Goal: Task Accomplishment & Management: Use online tool/utility

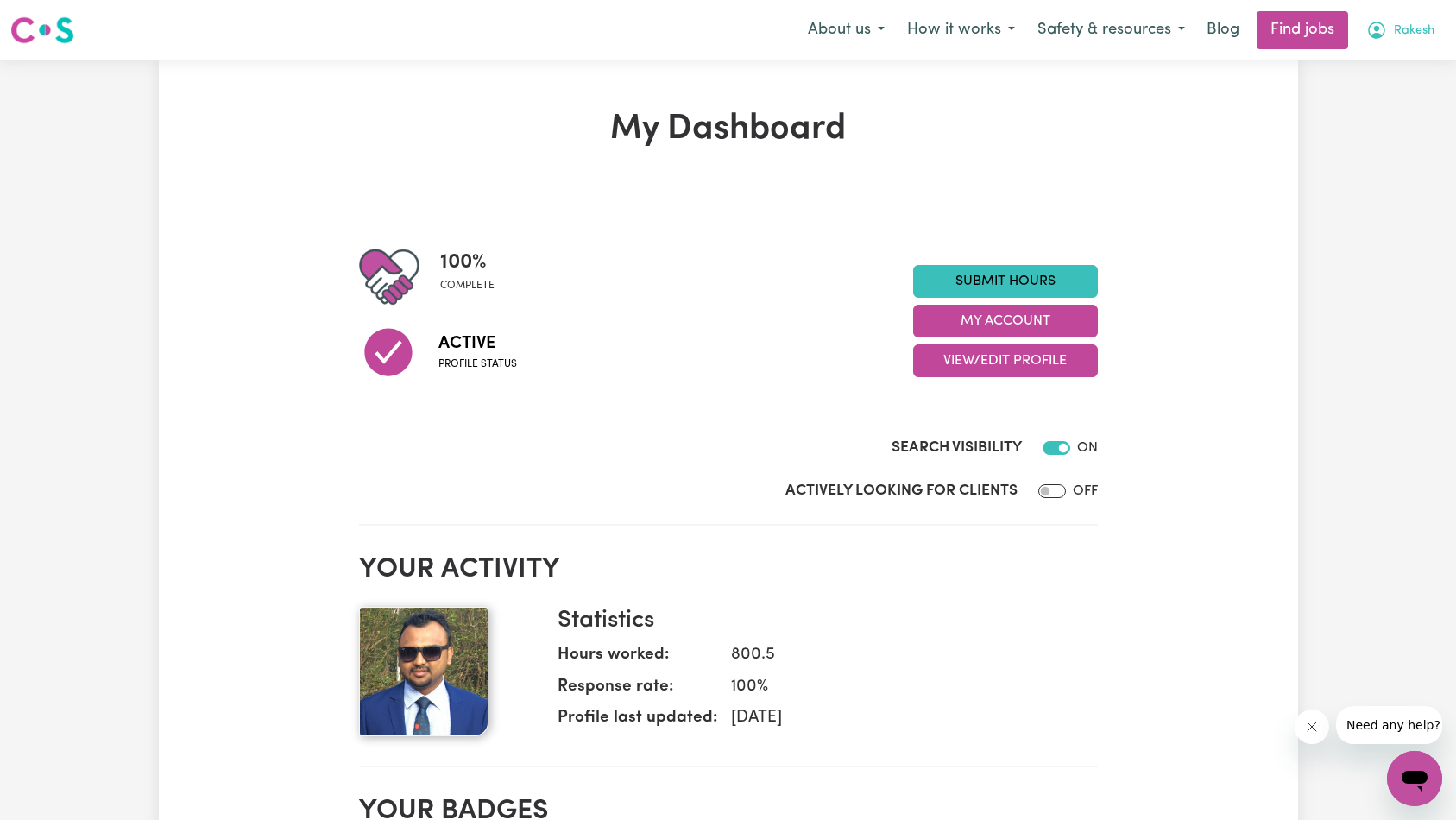
click at [1401, 29] on span "Rakesh" at bounding box center [1413, 30] width 40 height 19
click at [1388, 60] on link "My Account" at bounding box center [1376, 67] width 136 height 32
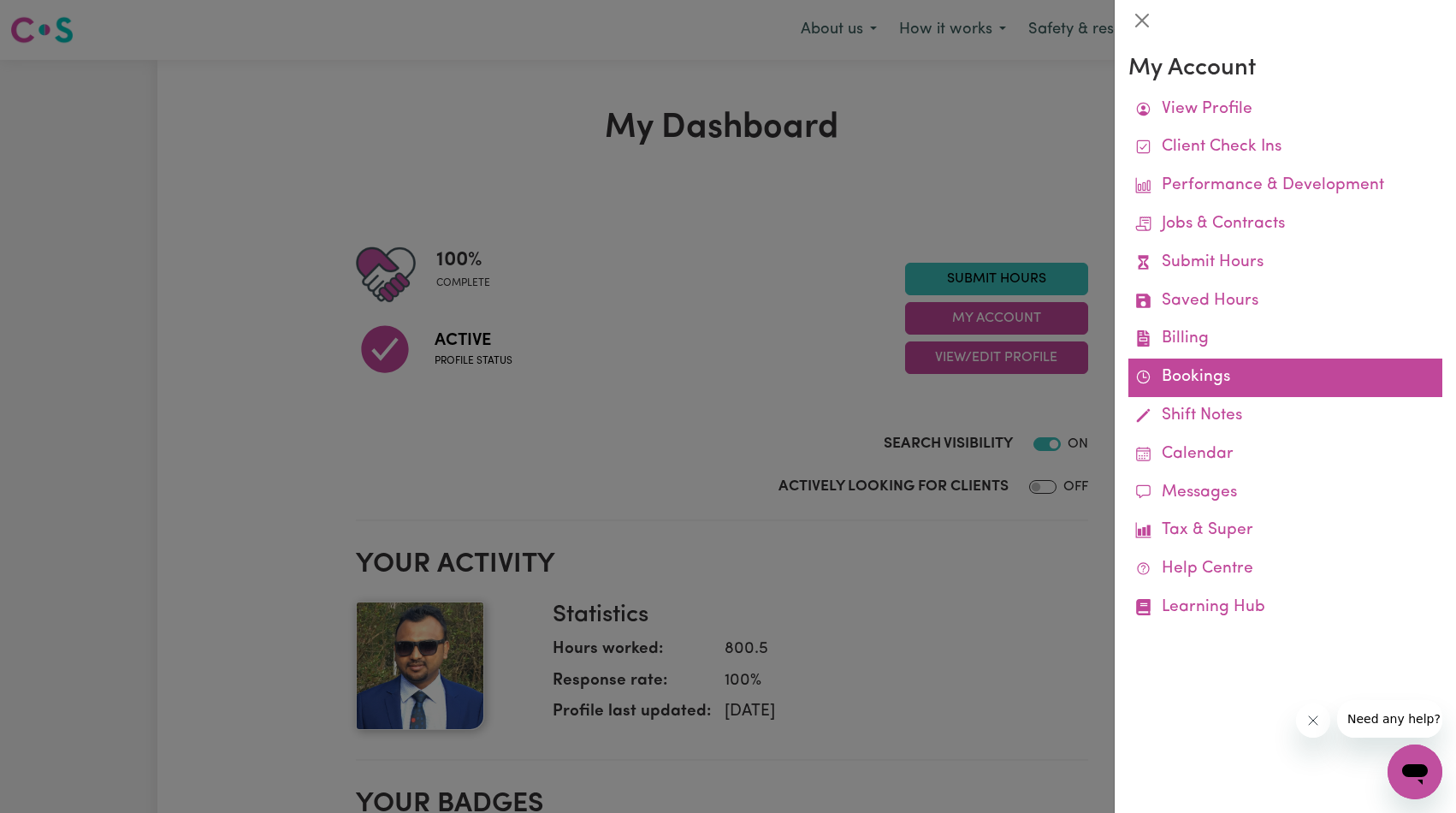
click at [1209, 371] on link "Bookings" at bounding box center [1285, 378] width 314 height 39
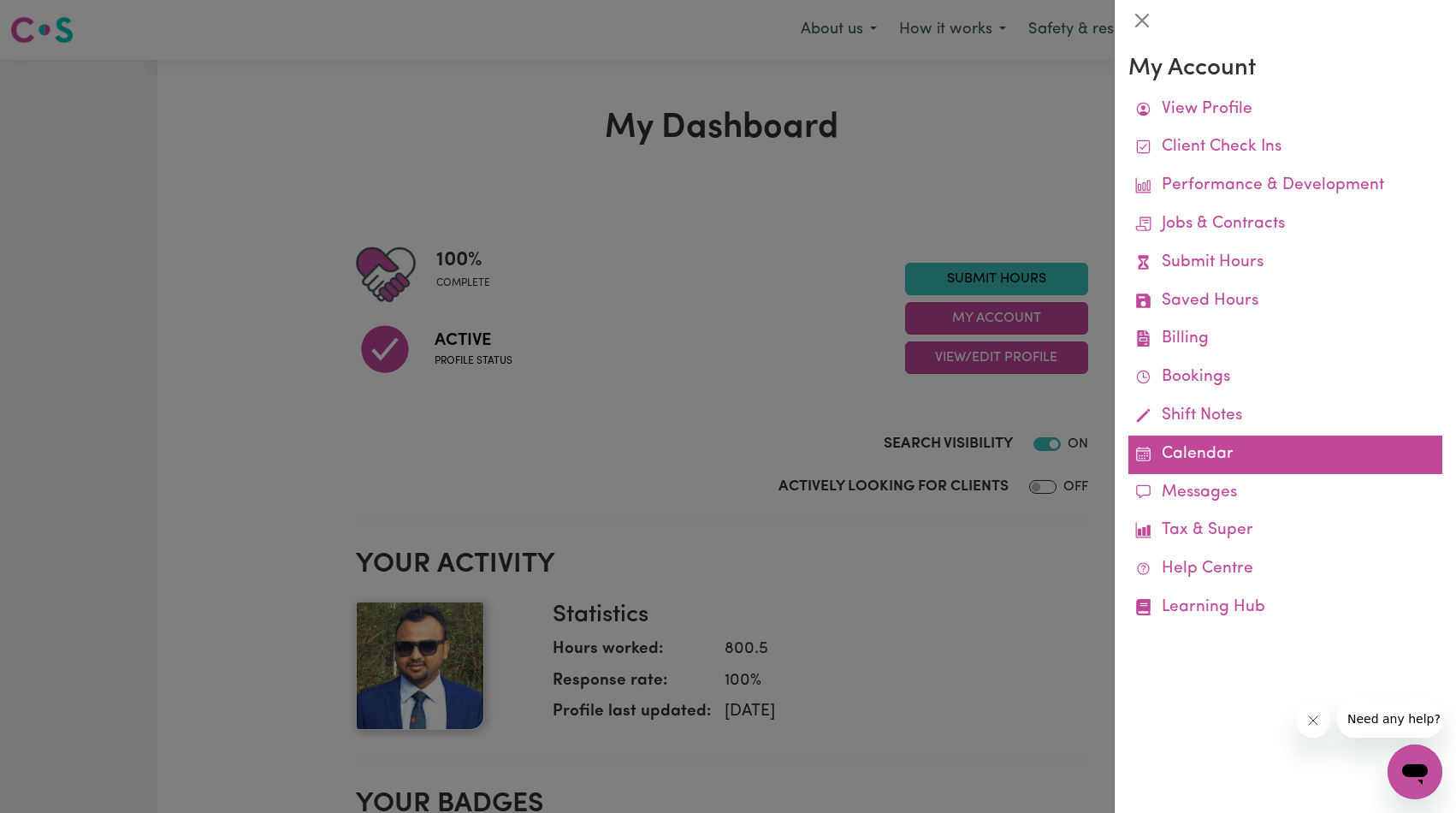
click at [1231, 460] on link "Calendar" at bounding box center [1285, 455] width 314 height 39
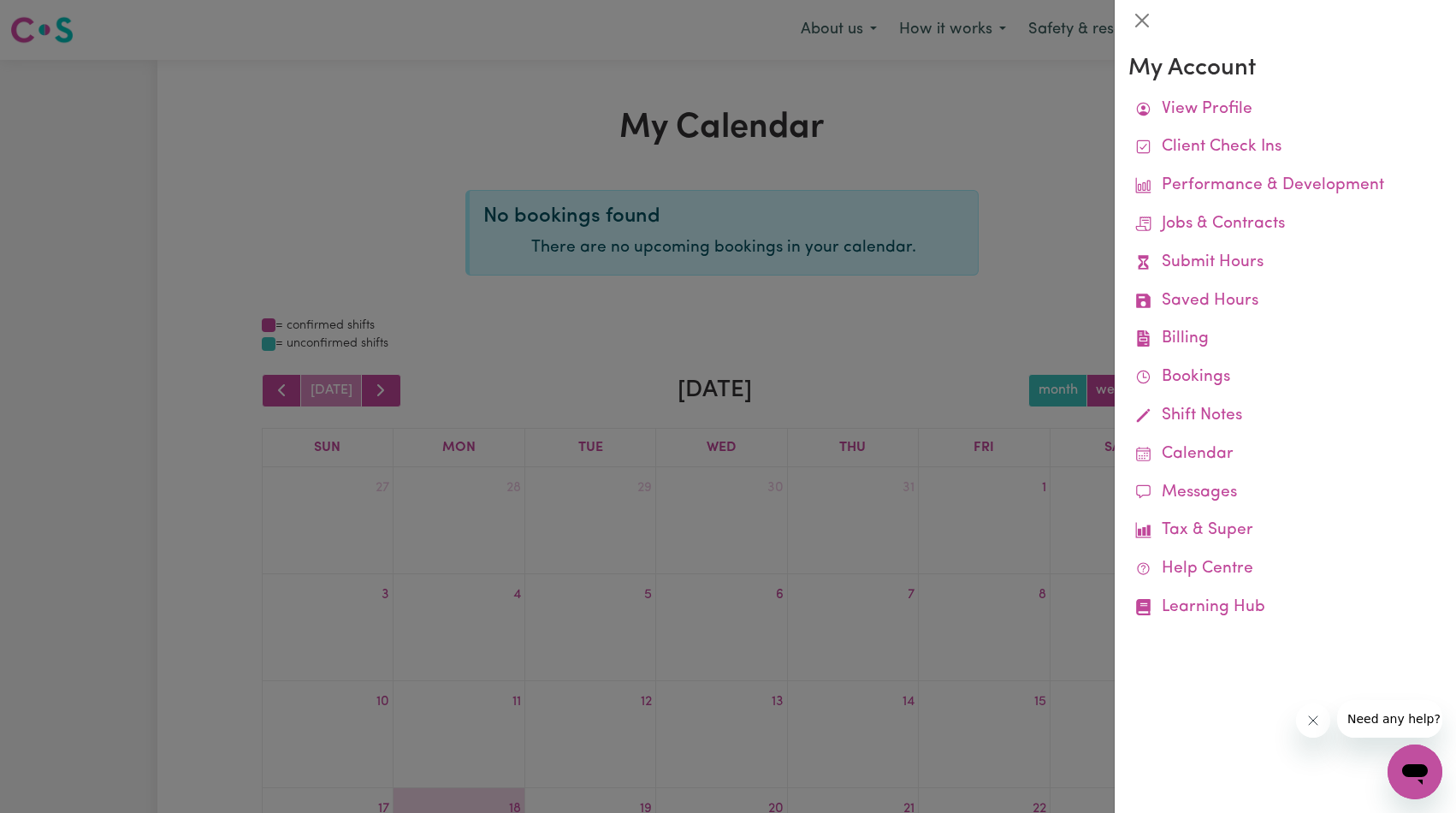
click at [694, 155] on div at bounding box center [728, 406] width 1456 height 813
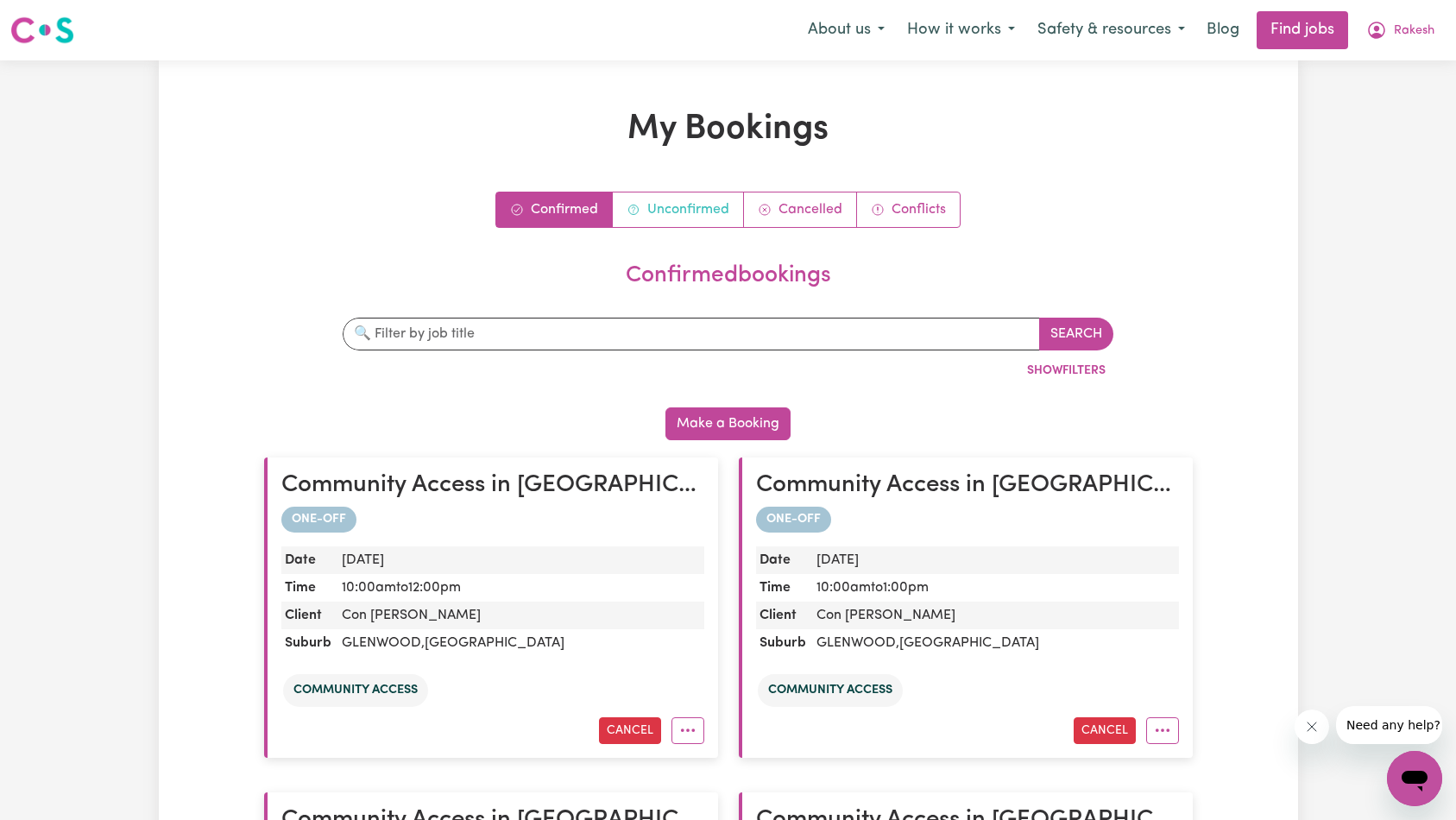
click at [672, 205] on link "Unconfirmed" at bounding box center [678, 209] width 131 height 34
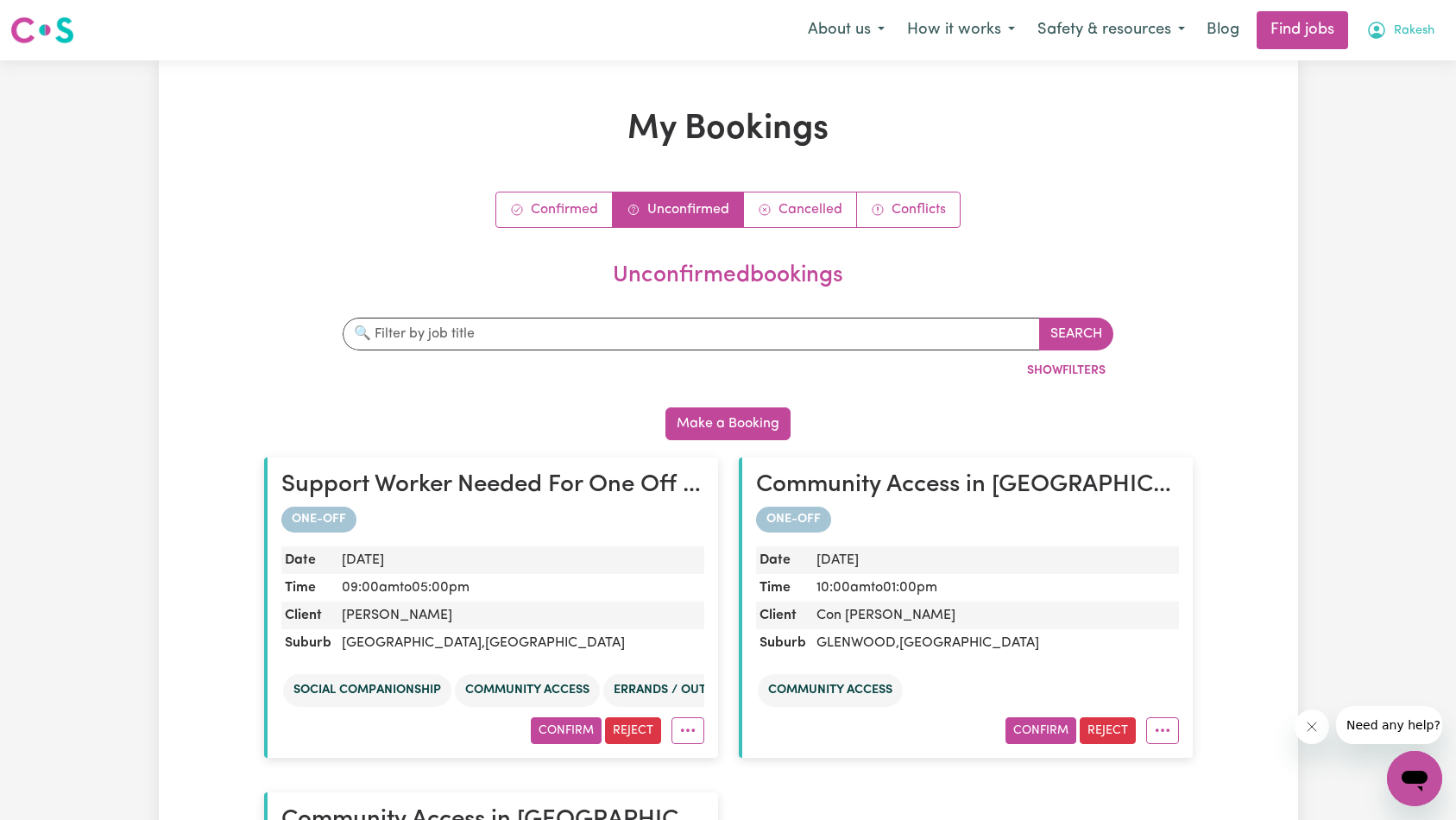
click at [1413, 36] on span "Rakesh" at bounding box center [1413, 30] width 40 height 19
click at [1387, 72] on link "My Account" at bounding box center [1376, 67] width 136 height 32
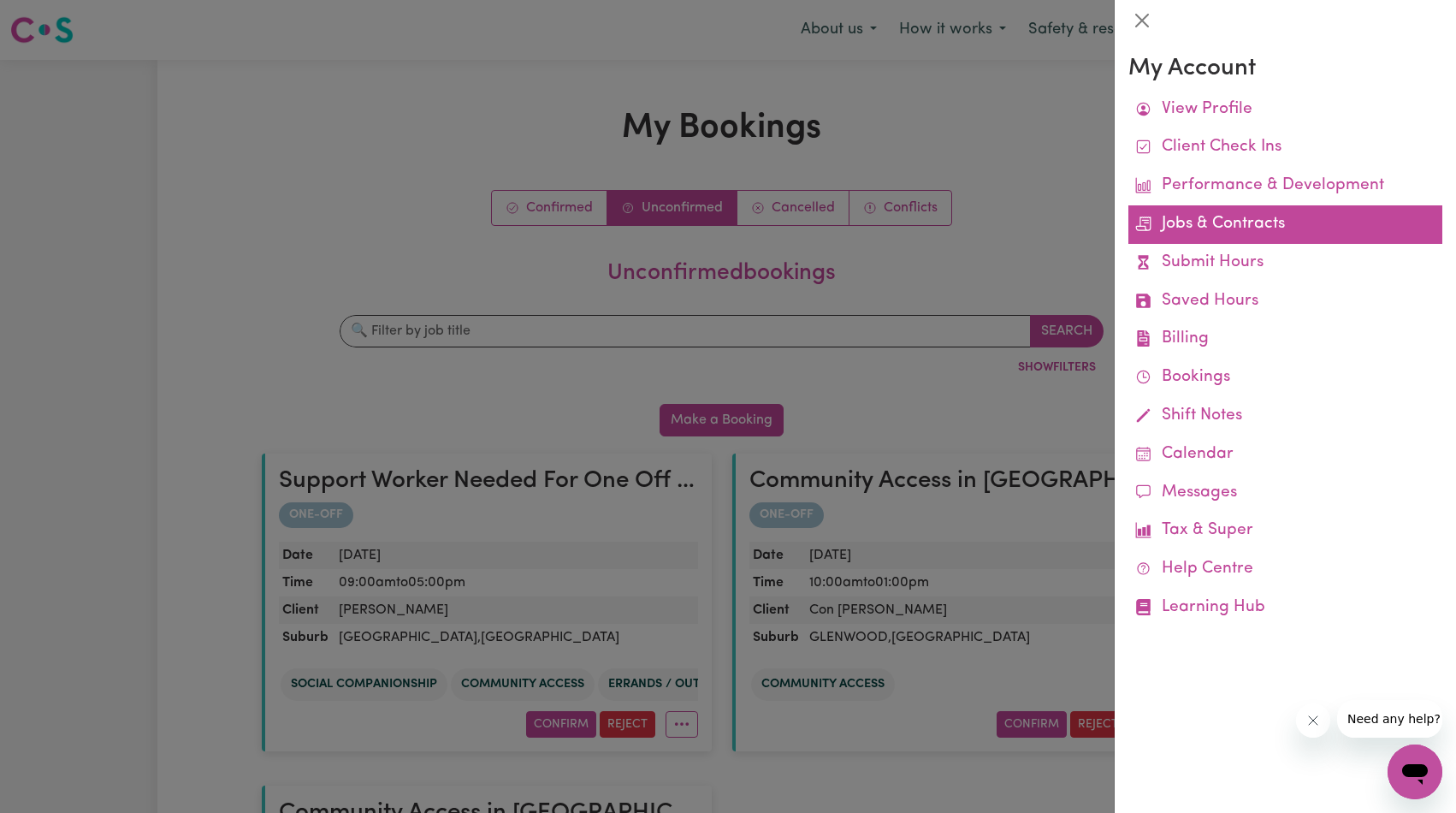
click at [1242, 221] on link "Jobs & Contracts" at bounding box center [1285, 224] width 314 height 39
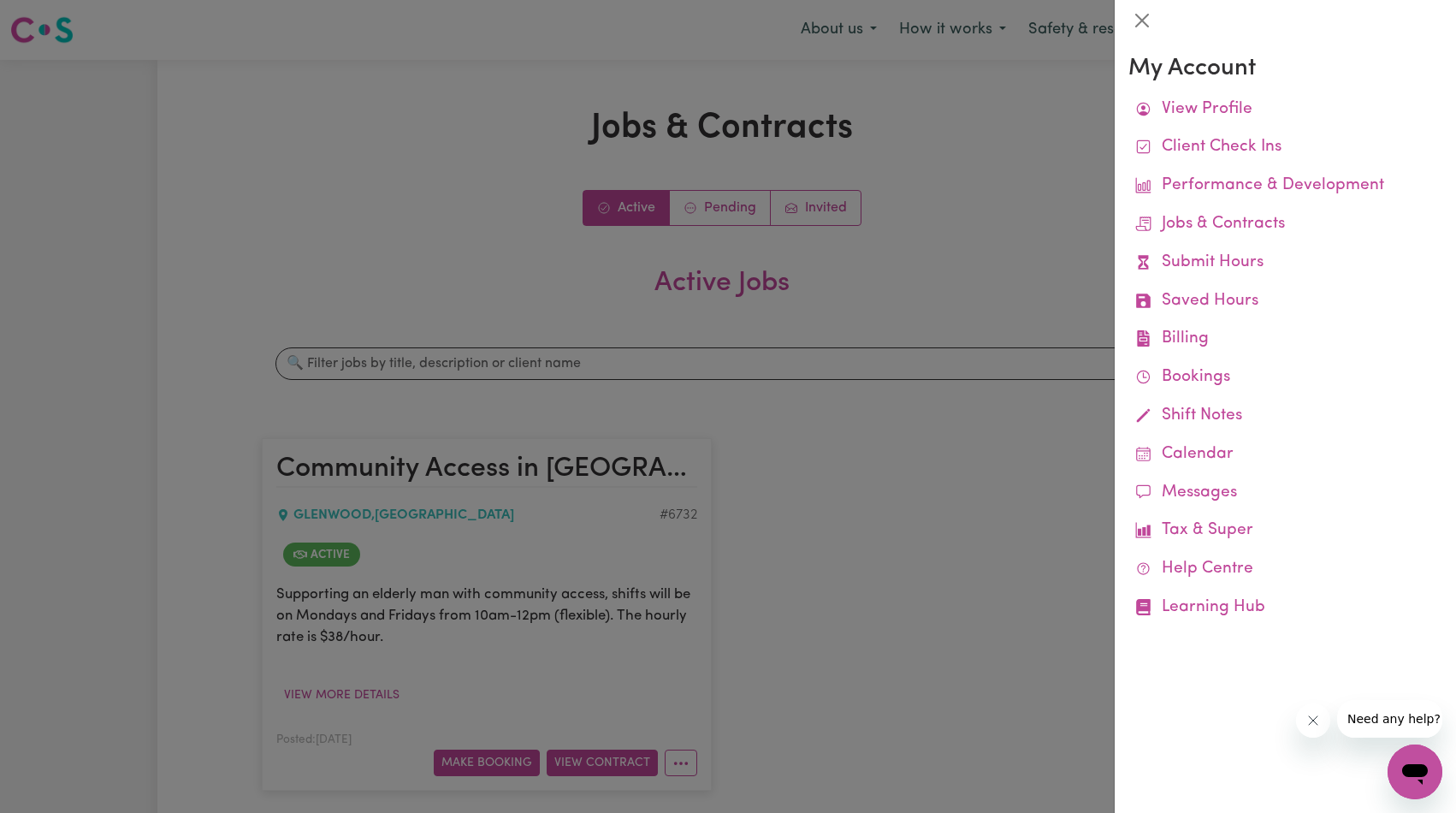
click at [1016, 256] on div at bounding box center [728, 406] width 1456 height 813
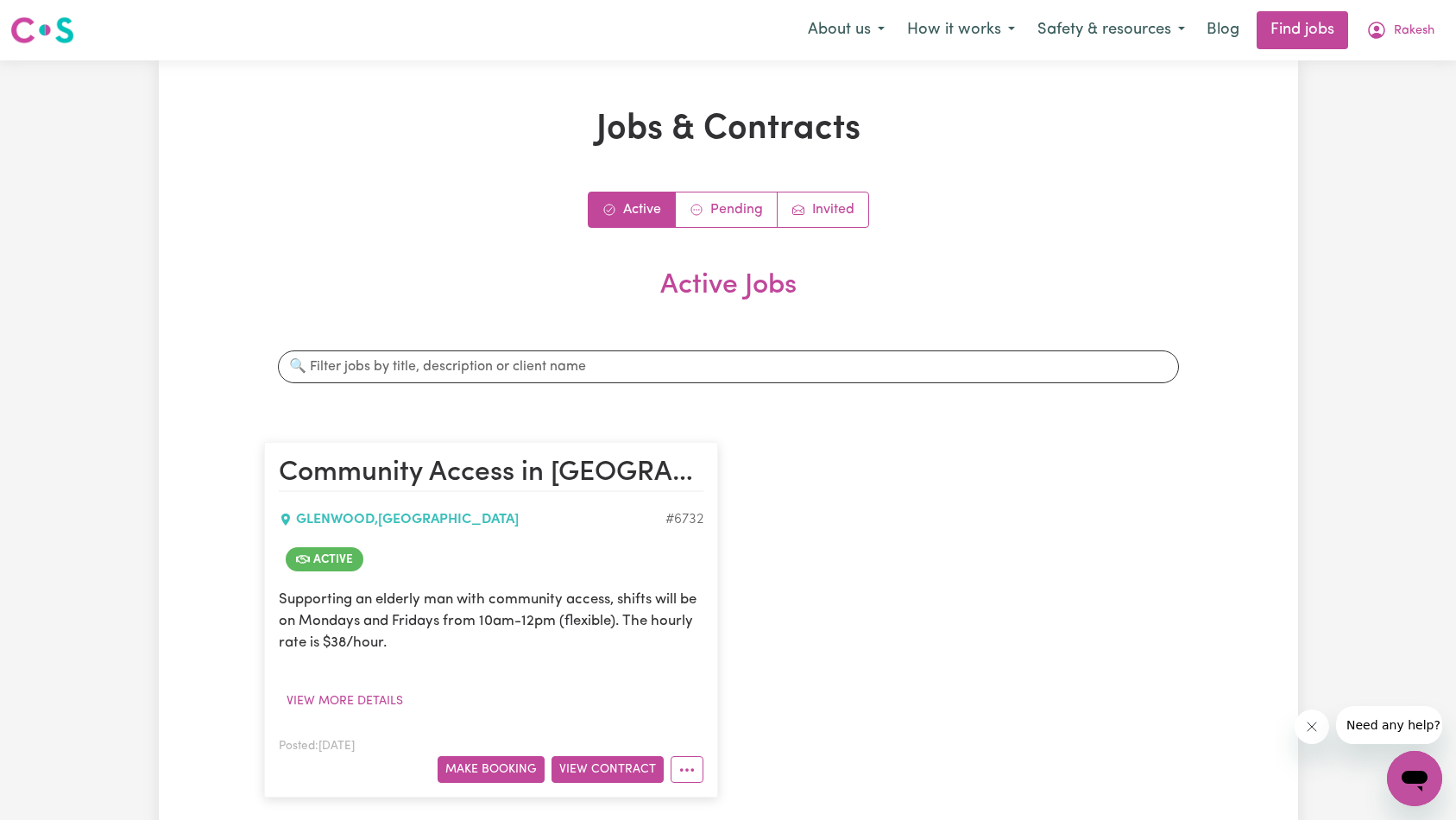
scroll to position [62, 0]
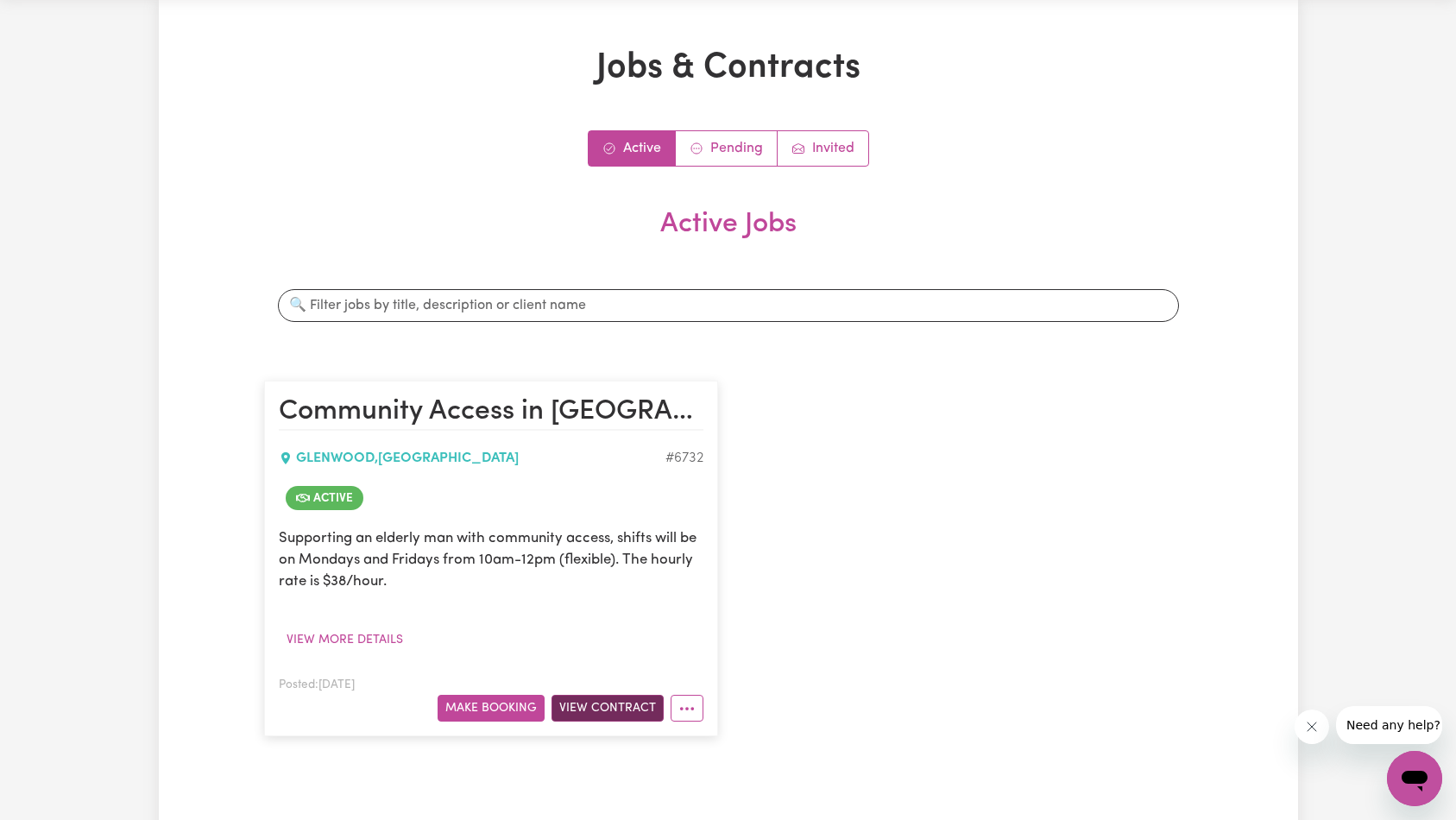
drag, startPoint x: 596, startPoint y: 692, endPoint x: 591, endPoint y: 700, distance: 9.4
click at [595, 696] on div "Posted: Nov 23, 2021 Make Booking View Contract" at bounding box center [490, 698] width 424 height 47
click at [592, 700] on button "View Contract" at bounding box center [607, 707] width 113 height 26
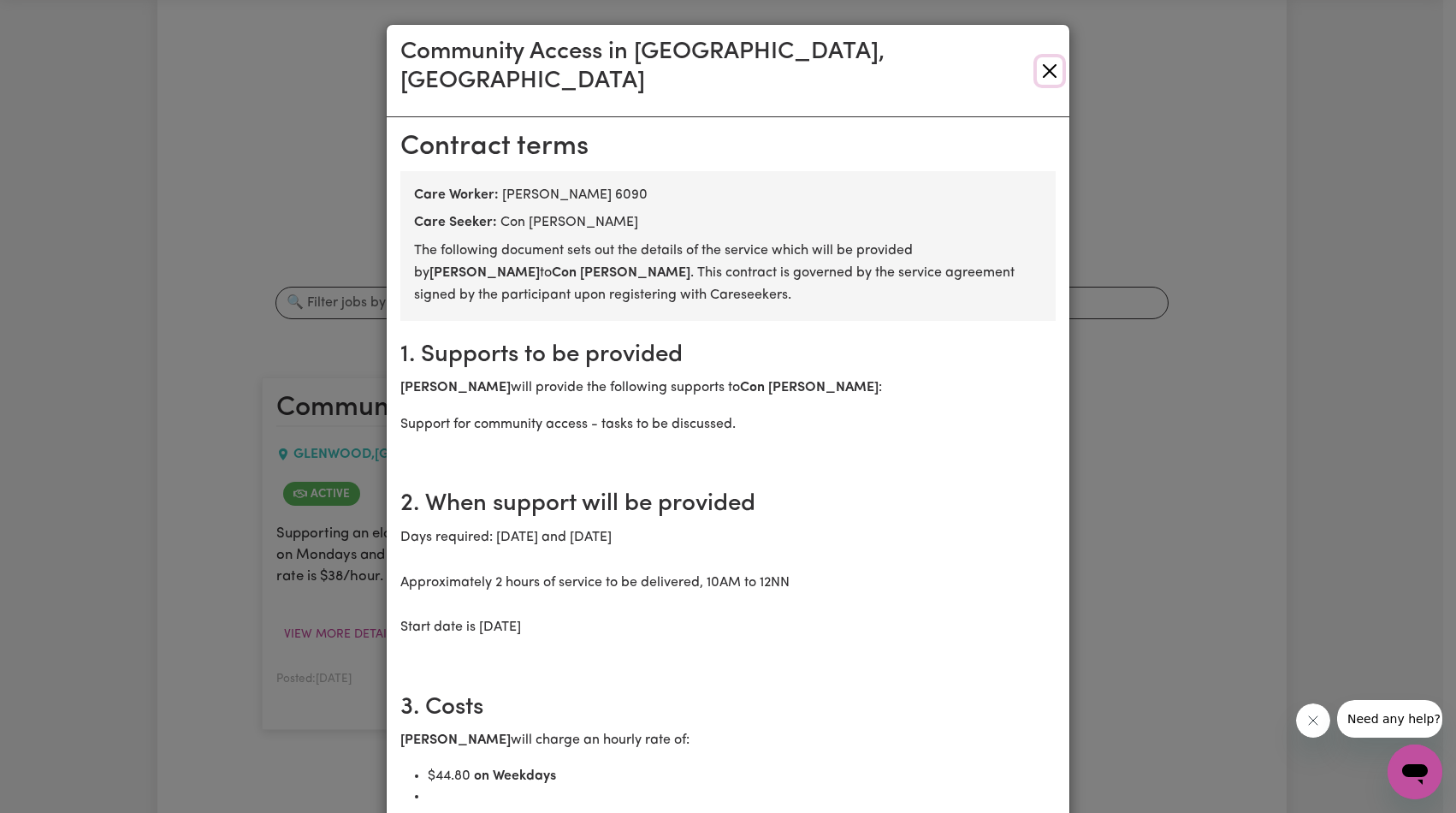
click at [1050, 60] on button "Close" at bounding box center [1050, 71] width 25 height 27
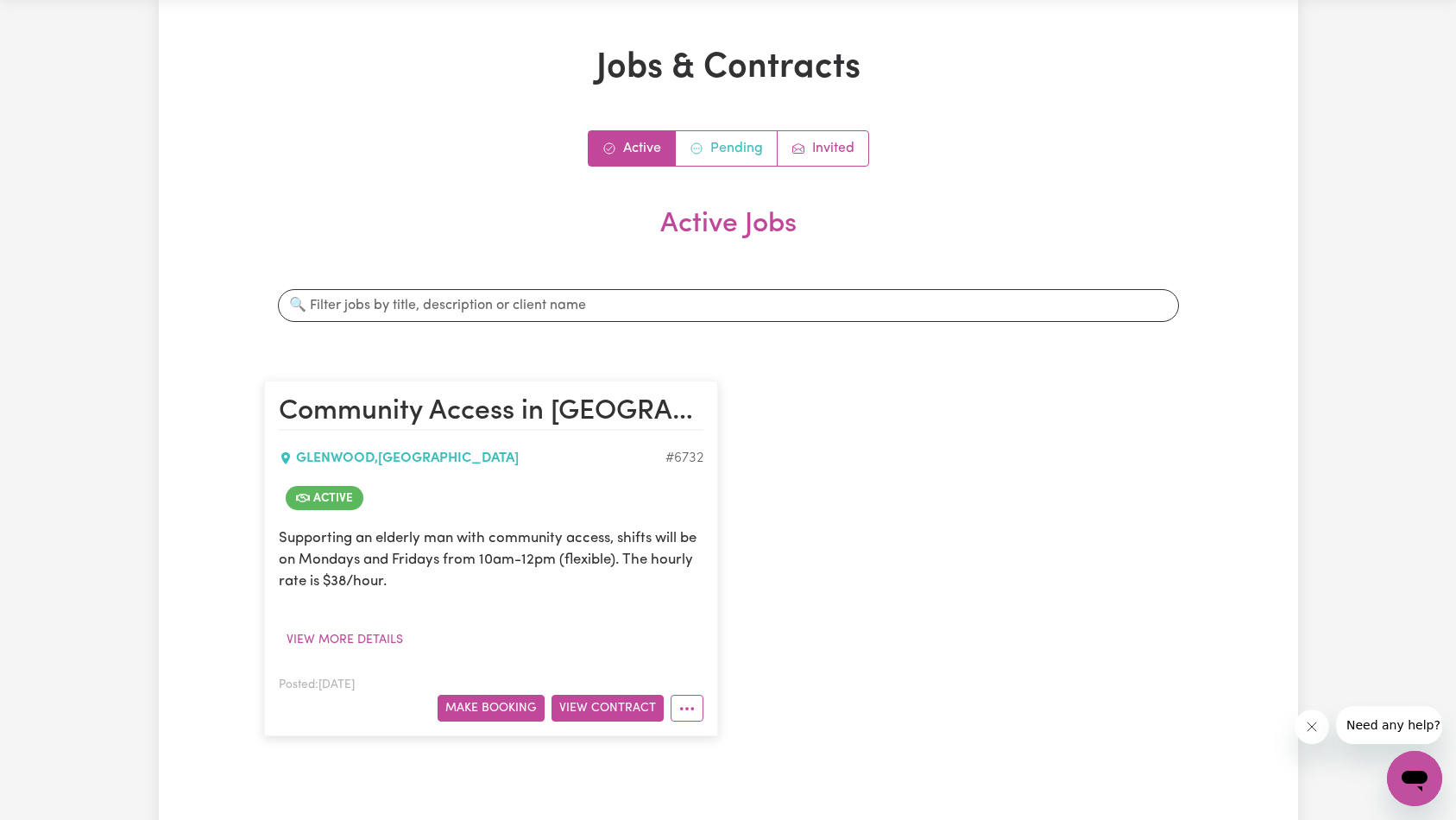
click at [733, 152] on link "Pending" at bounding box center [727, 148] width 102 height 34
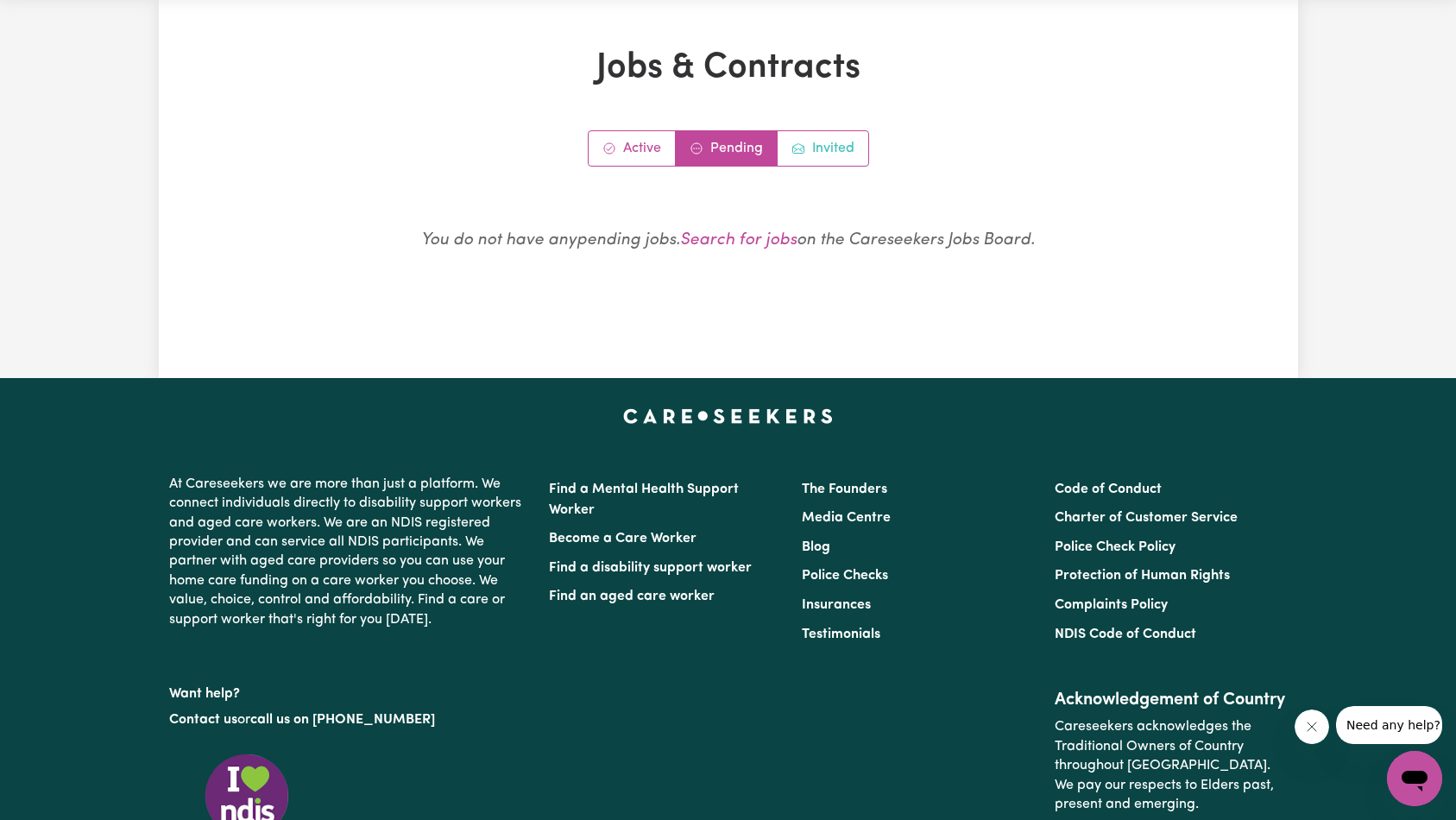
click at [820, 150] on link "Invited" at bounding box center [823, 148] width 90 height 34
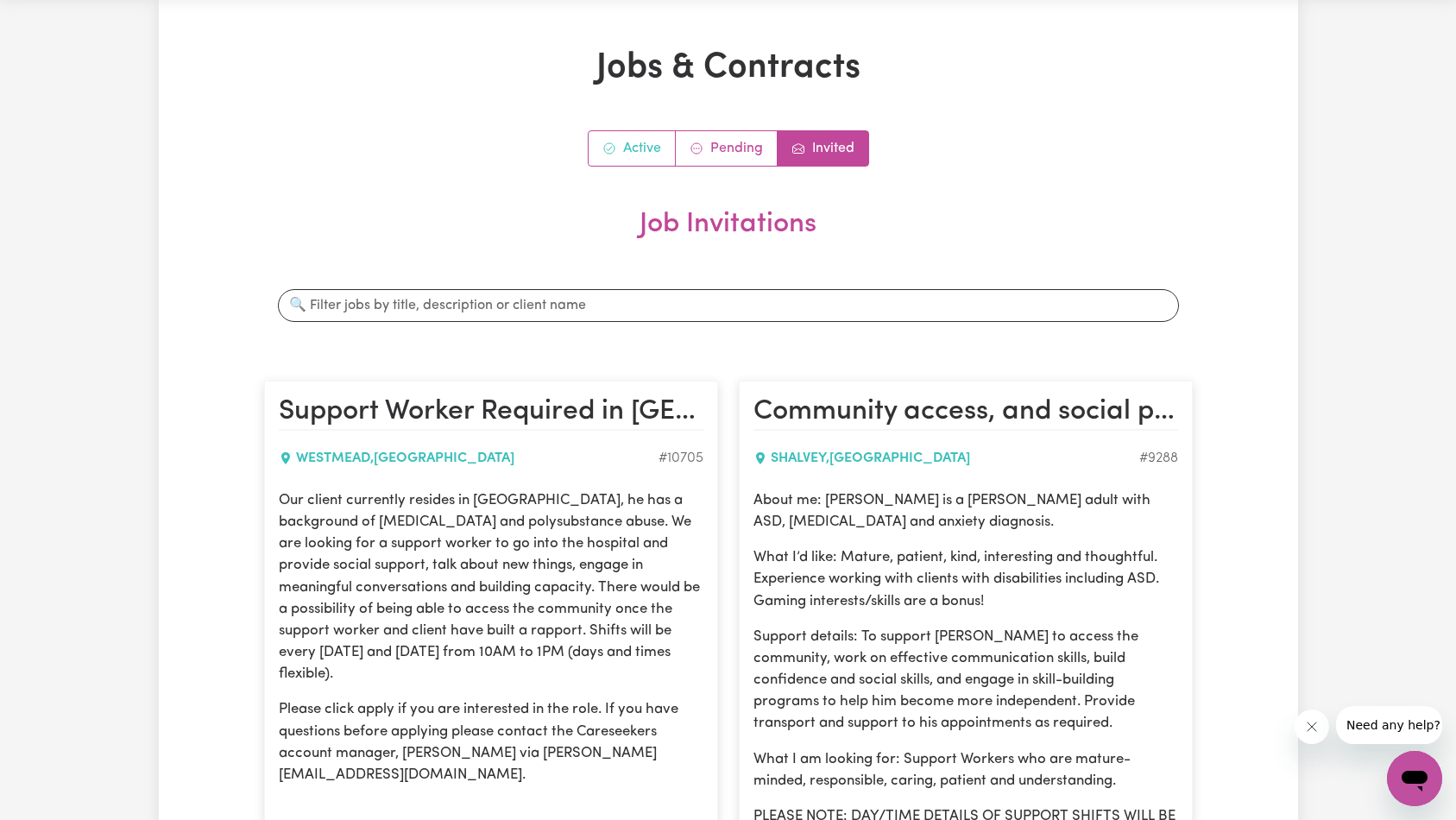
click at [639, 150] on link "Active" at bounding box center [632, 148] width 87 height 34
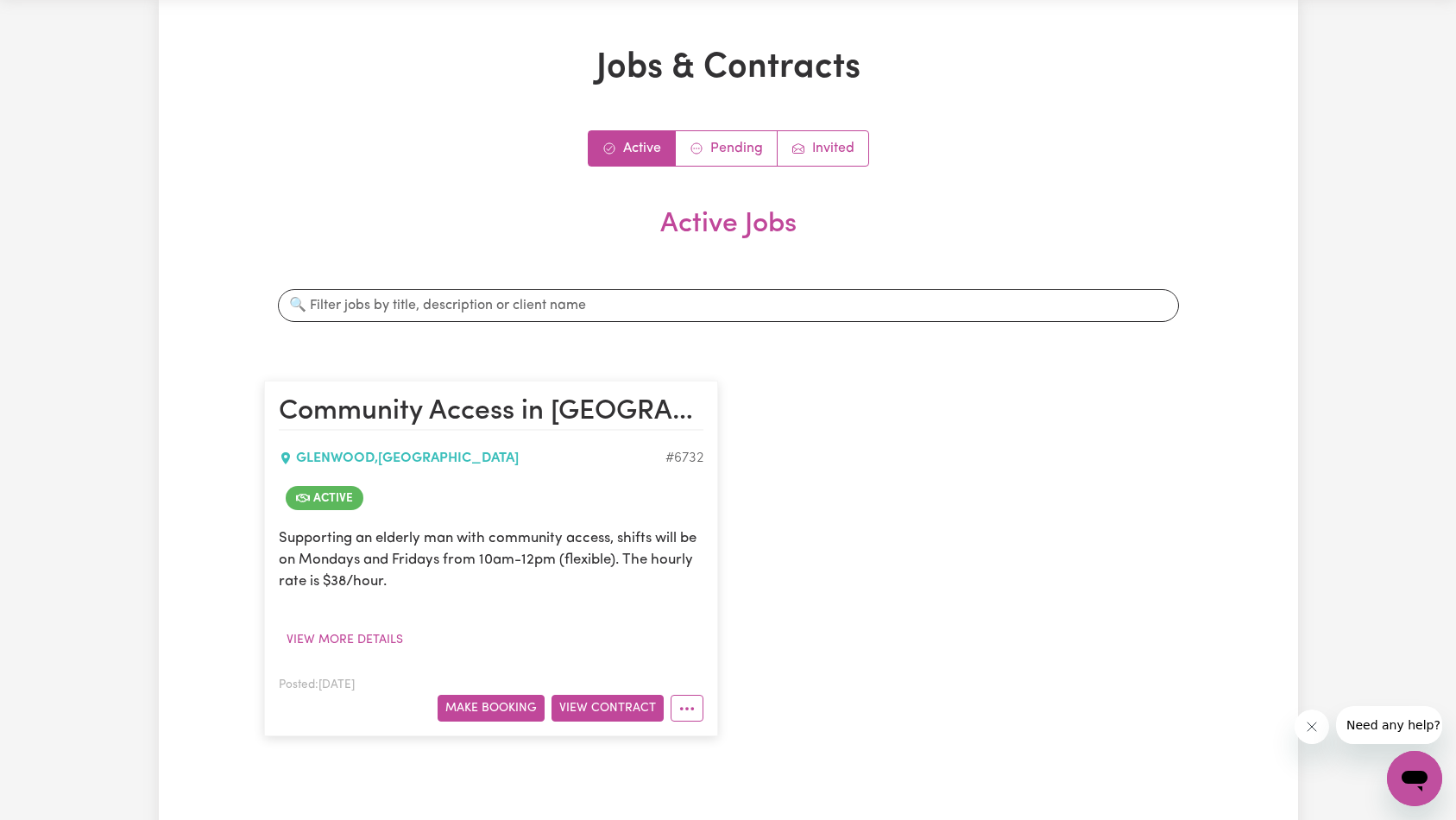
scroll to position [0, 0]
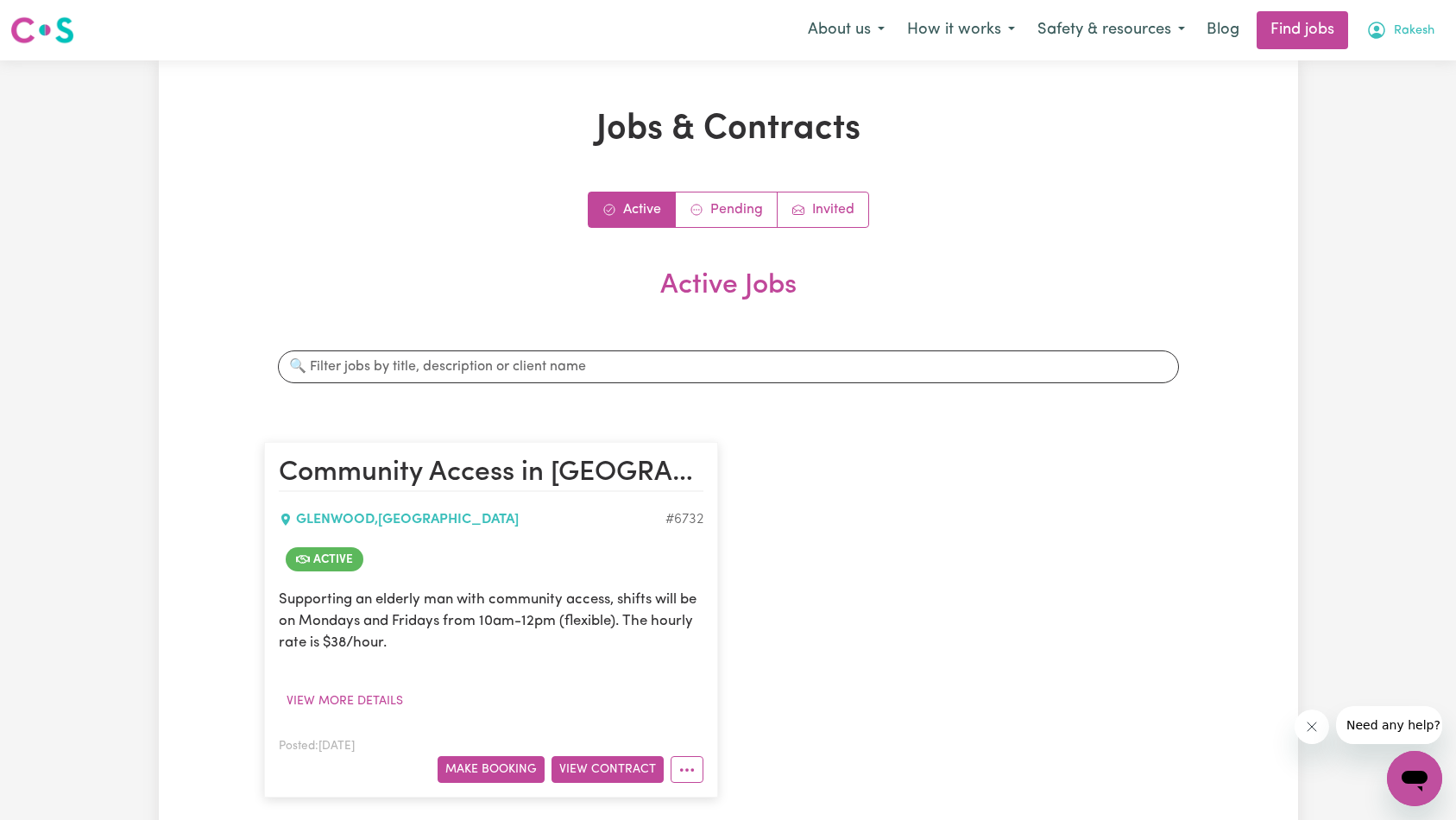
click at [1390, 44] on button "Rakesh" at bounding box center [1400, 29] width 90 height 36
click at [1387, 63] on link "My Account" at bounding box center [1376, 67] width 136 height 32
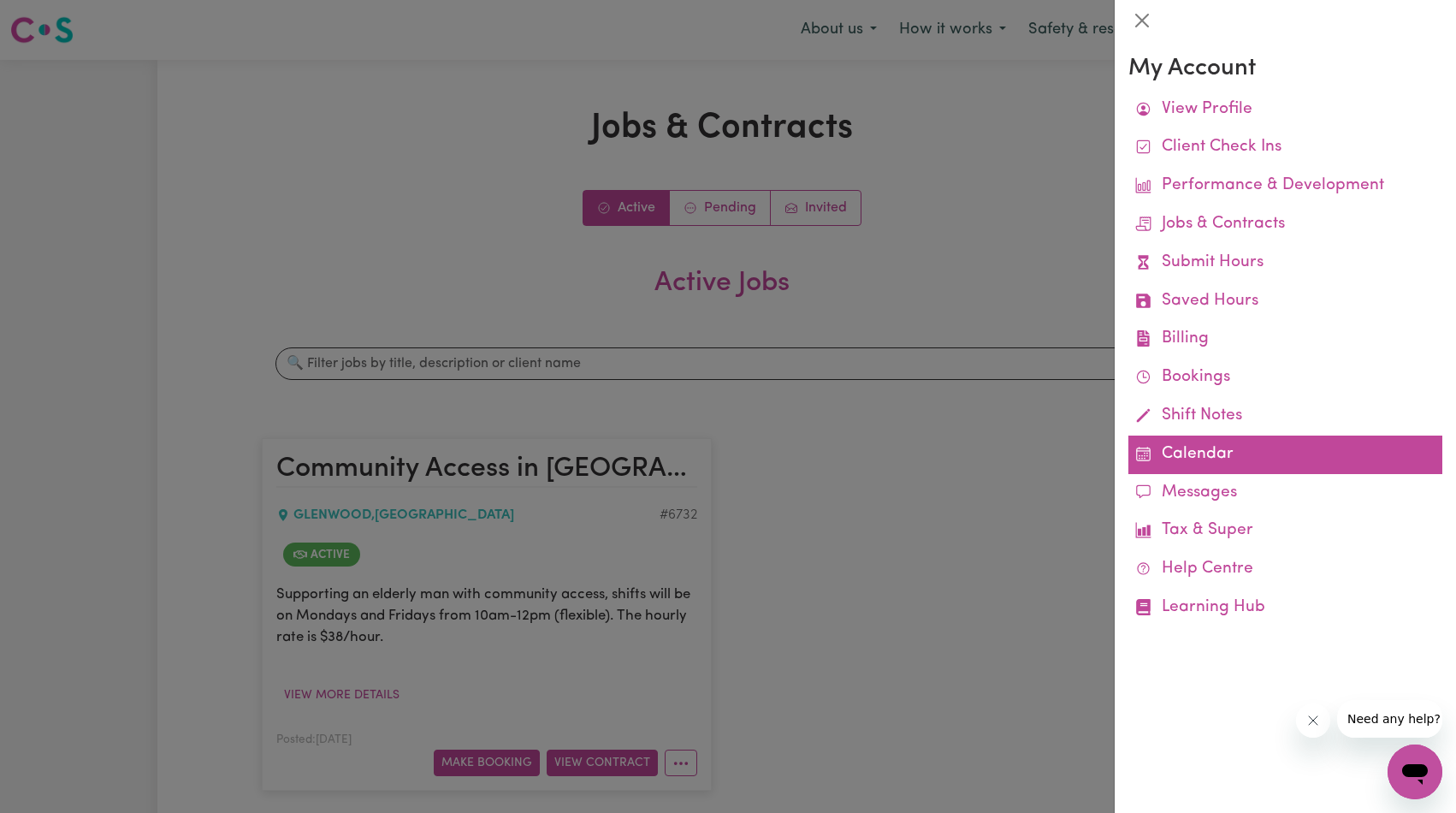
click at [1195, 457] on link "Calendar" at bounding box center [1285, 455] width 314 height 39
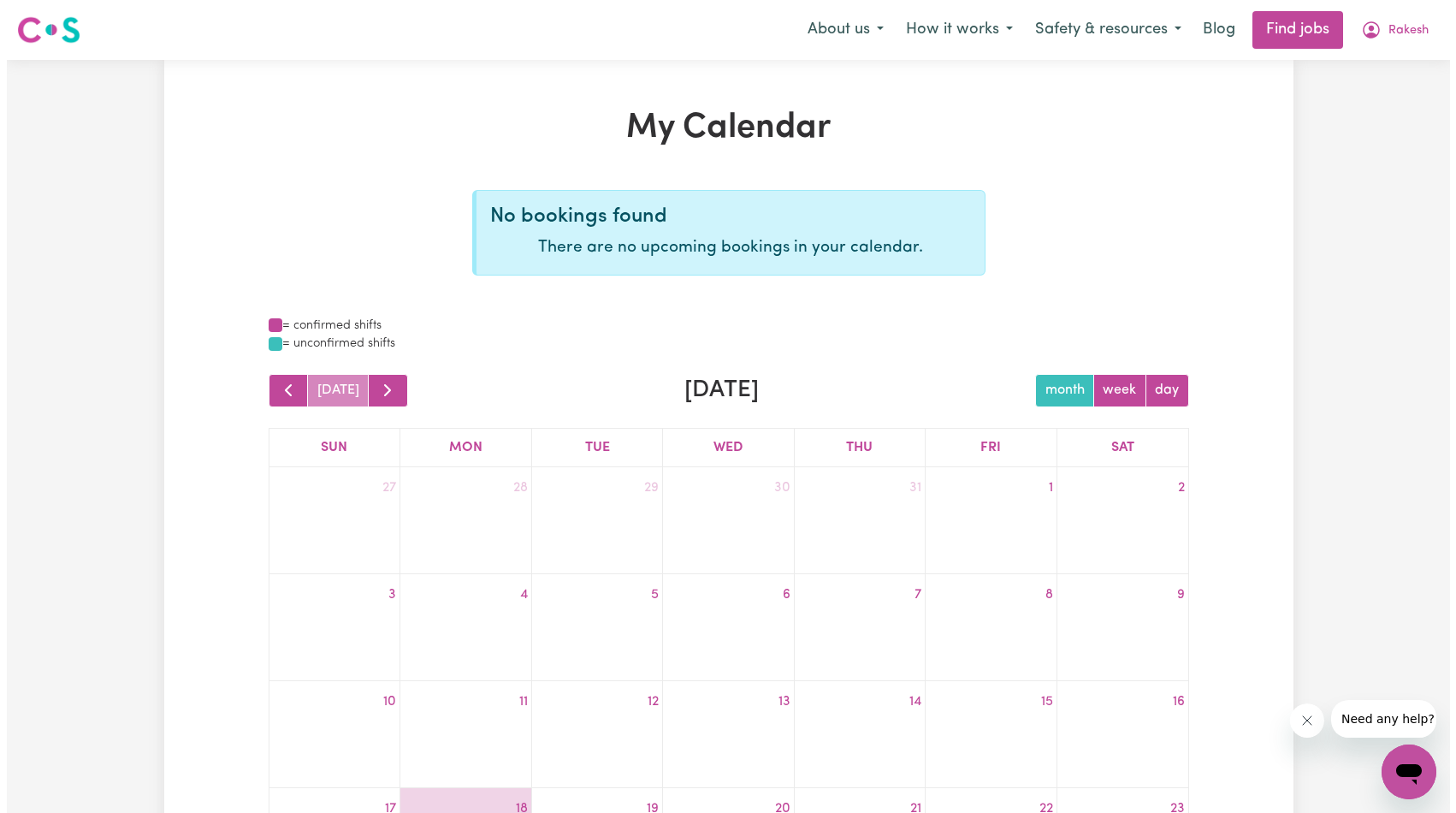
scroll to position [11, 0]
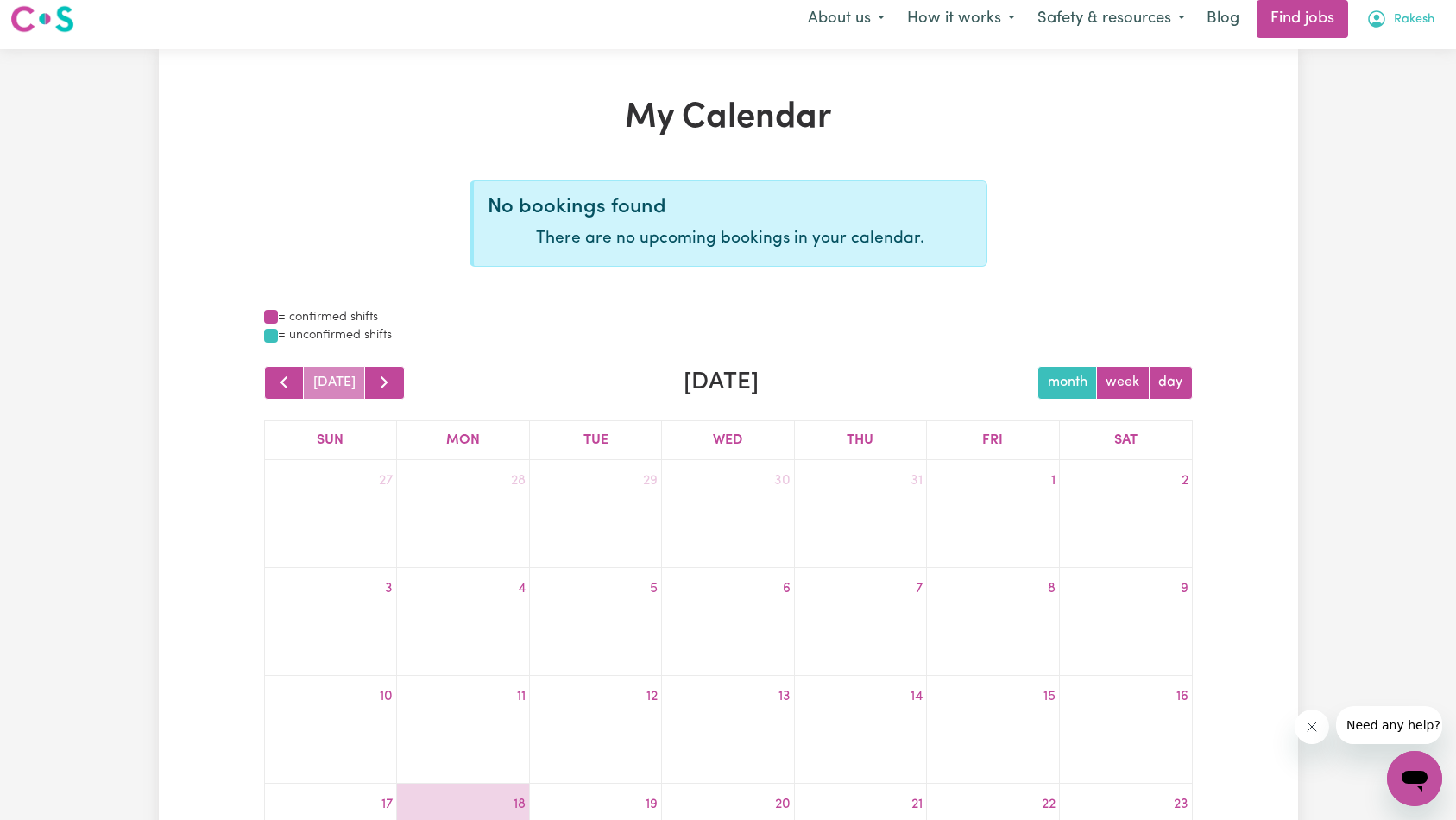
click at [1410, 35] on button "Rakesh" at bounding box center [1400, 19] width 90 height 36
click at [1408, 48] on link "My Account" at bounding box center [1376, 56] width 136 height 32
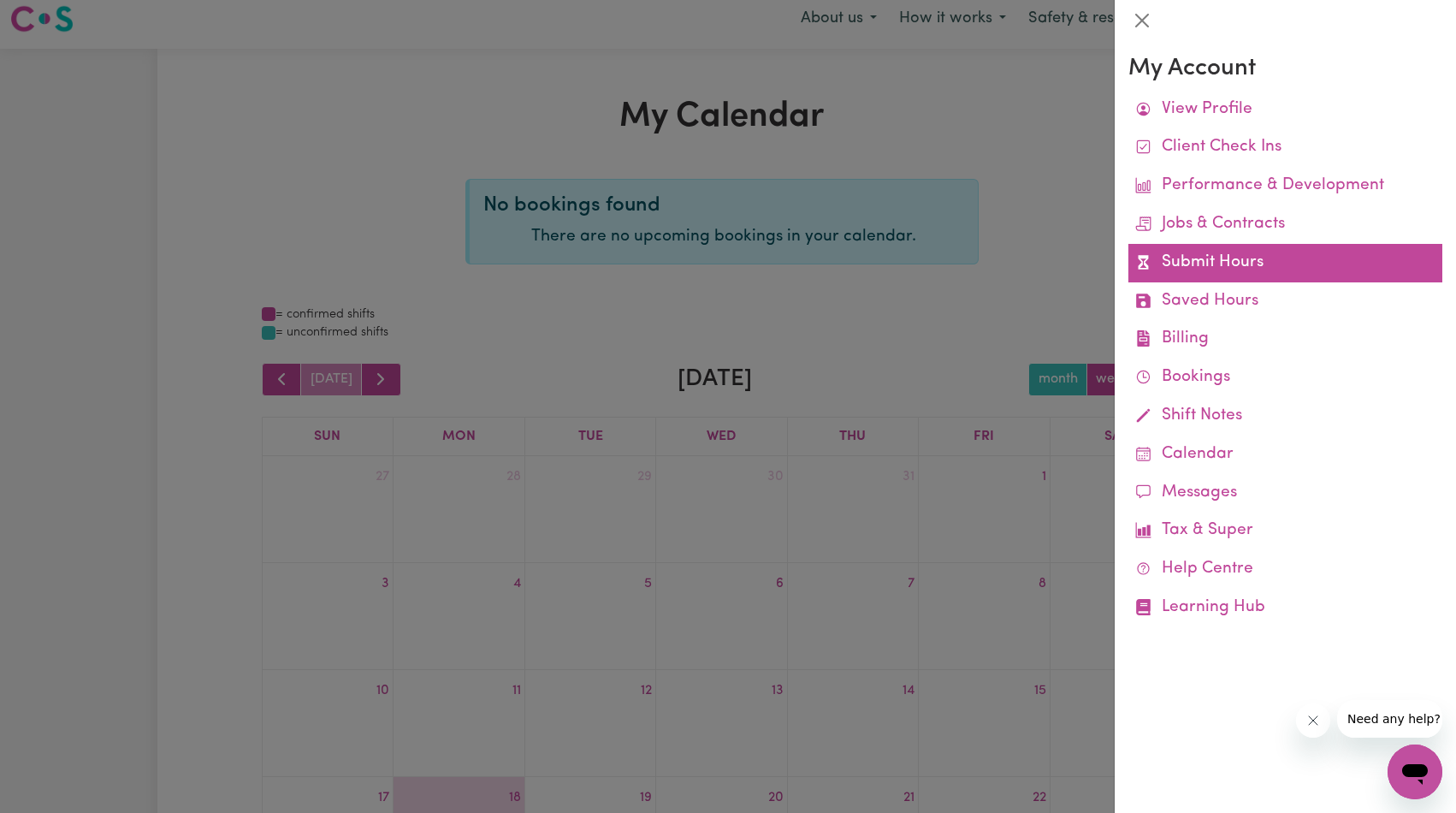
click at [1224, 254] on link "Submit Hours" at bounding box center [1285, 263] width 314 height 39
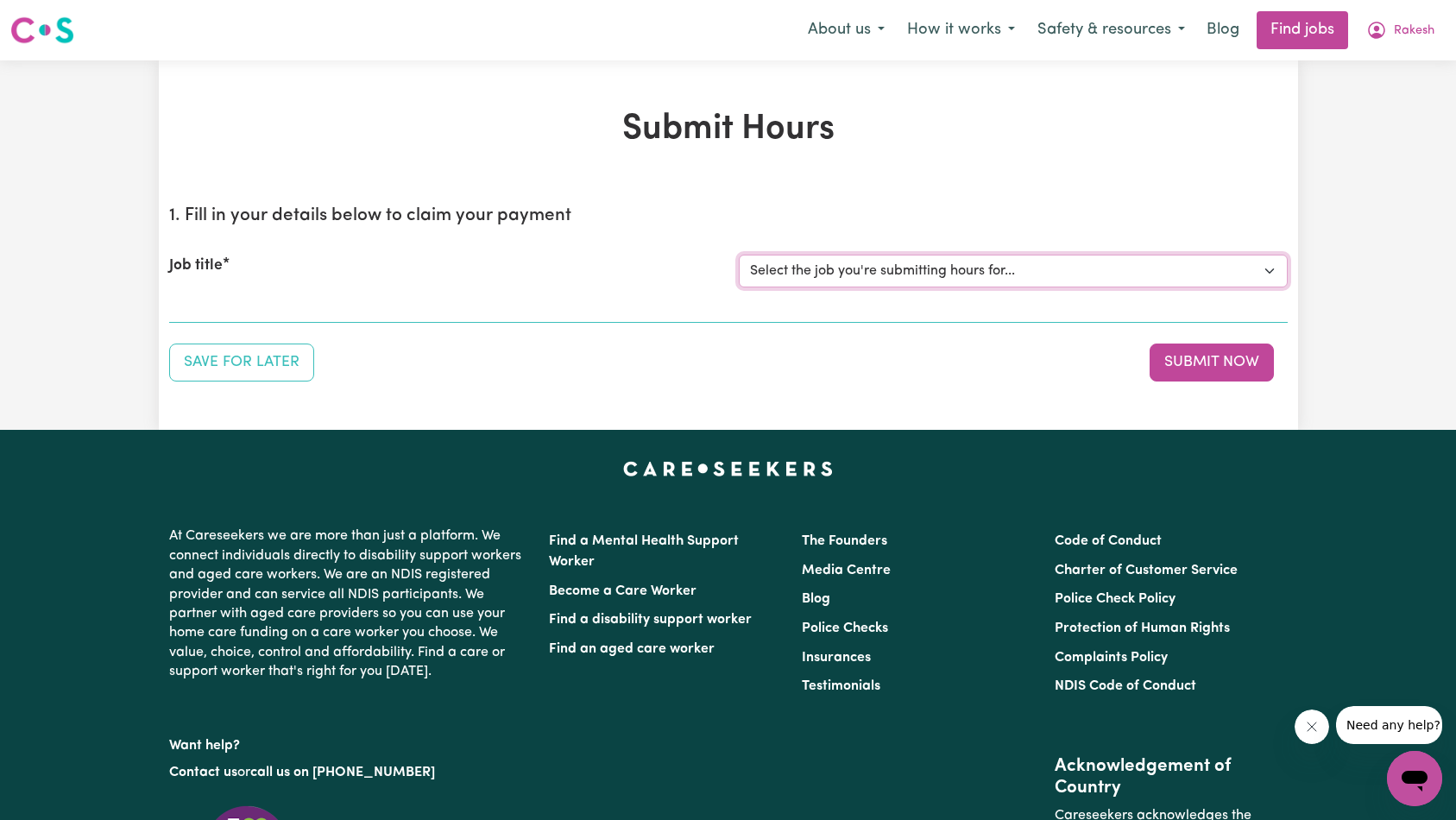
click at [1077, 281] on select "Select the job you're submitting hours for... [Con Zaravinos] Community Access …" at bounding box center [1013, 270] width 549 height 32
select select "6732"
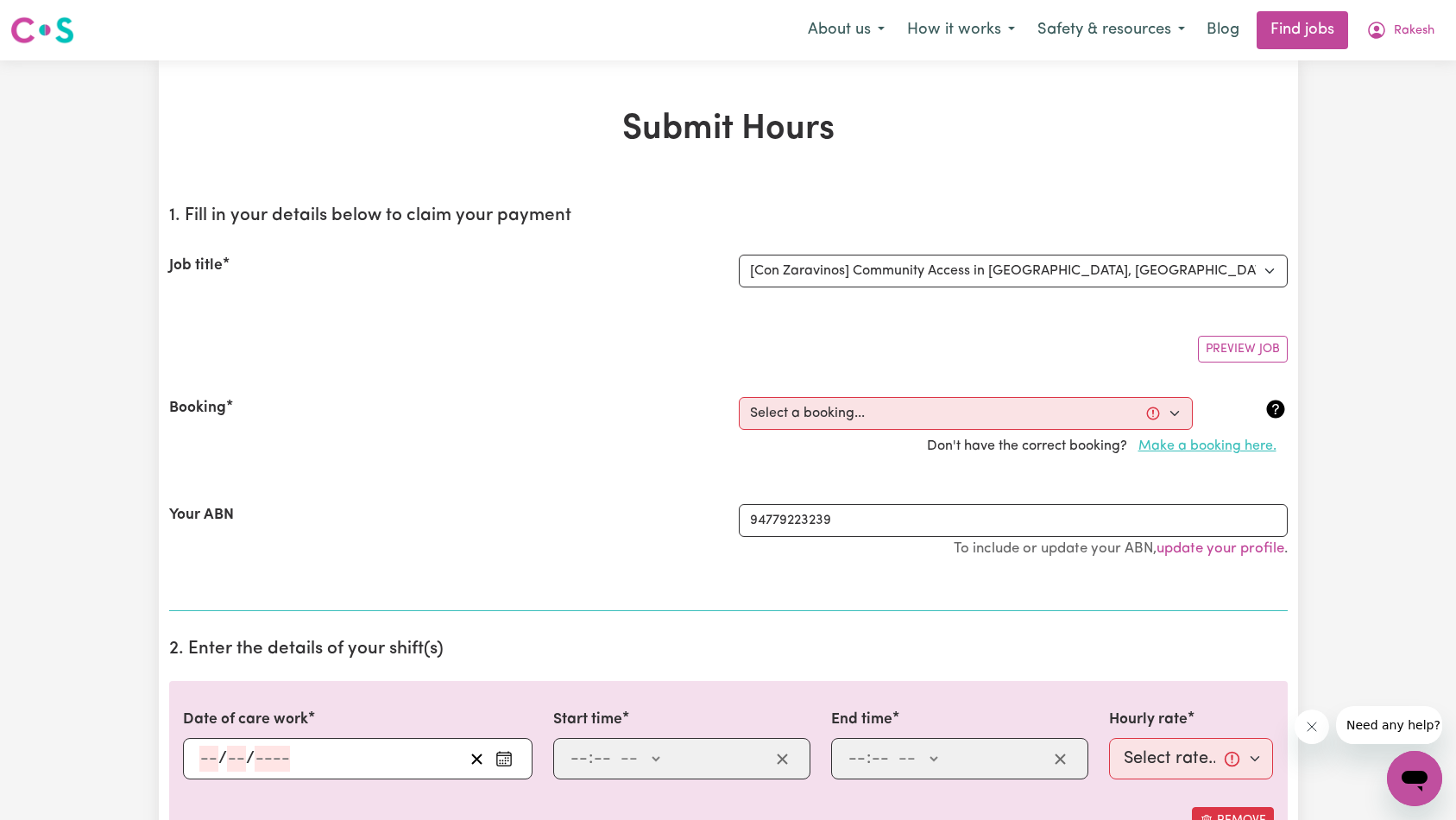
click at [1227, 446] on button "Make a booking here." at bounding box center [1207, 446] width 161 height 32
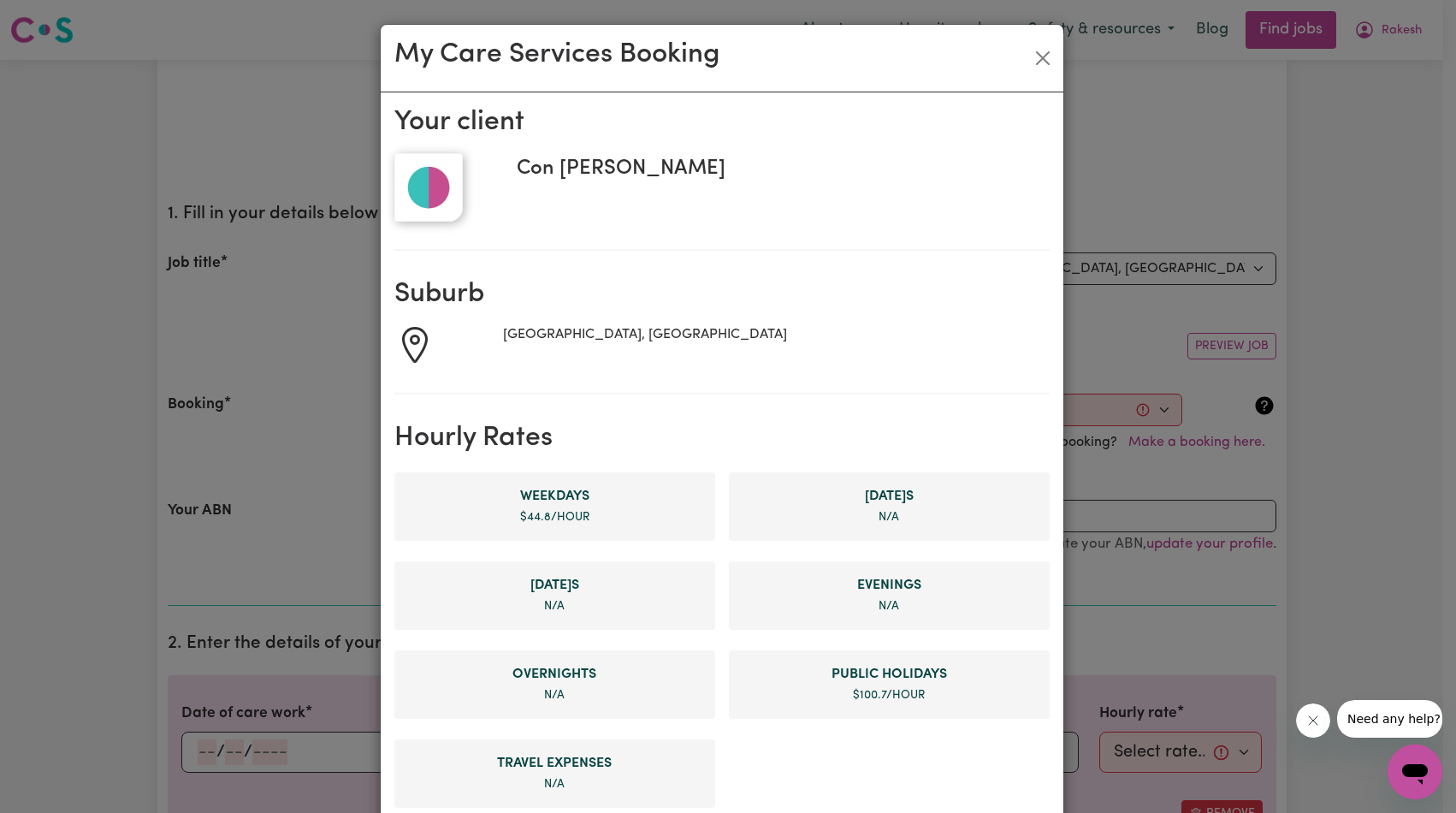
scroll to position [788, 0]
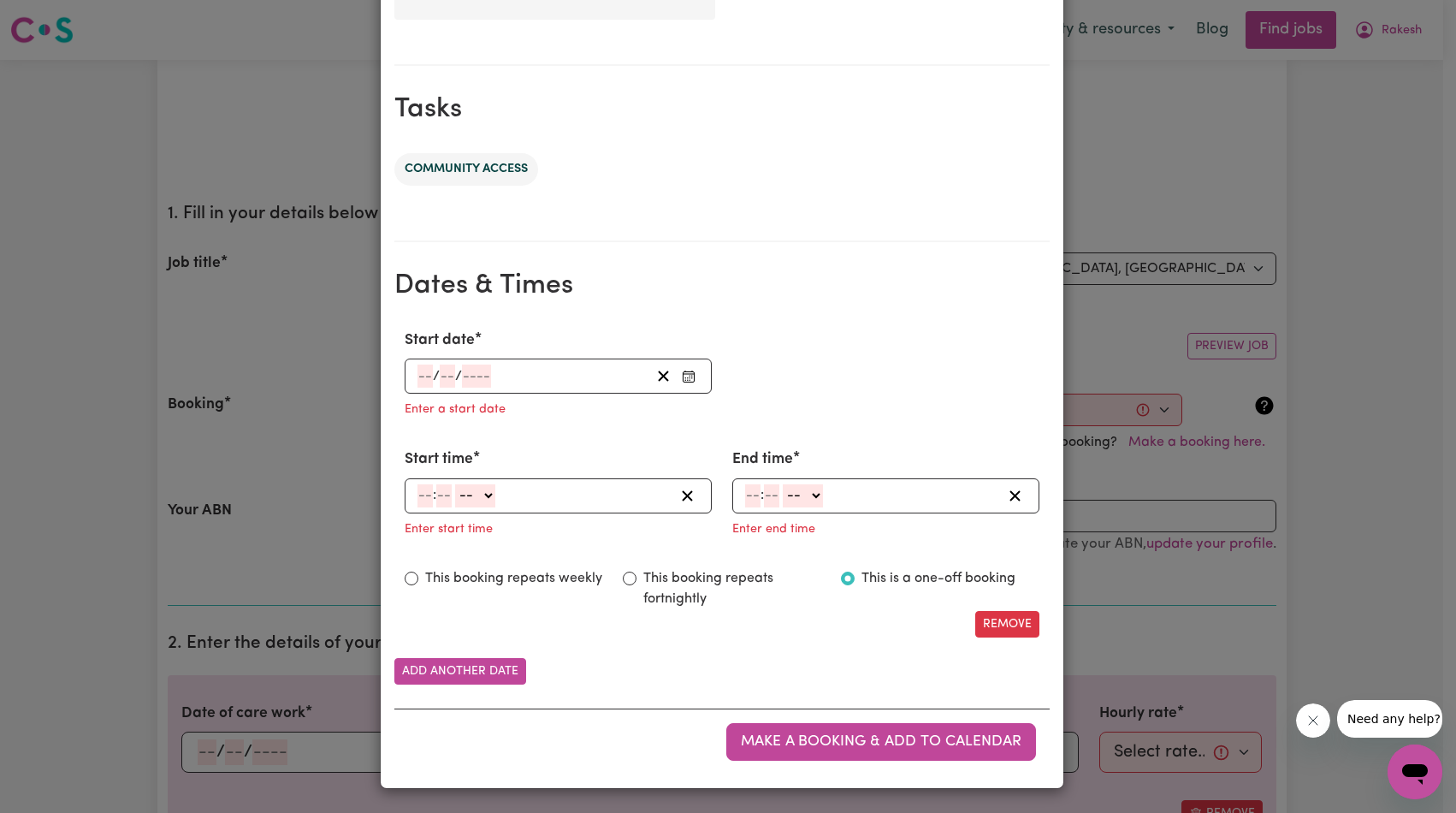
click at [456, 369] on span "/" at bounding box center [458, 377] width 7 height 16
click at [472, 378] on input "number" at bounding box center [477, 376] width 29 height 23
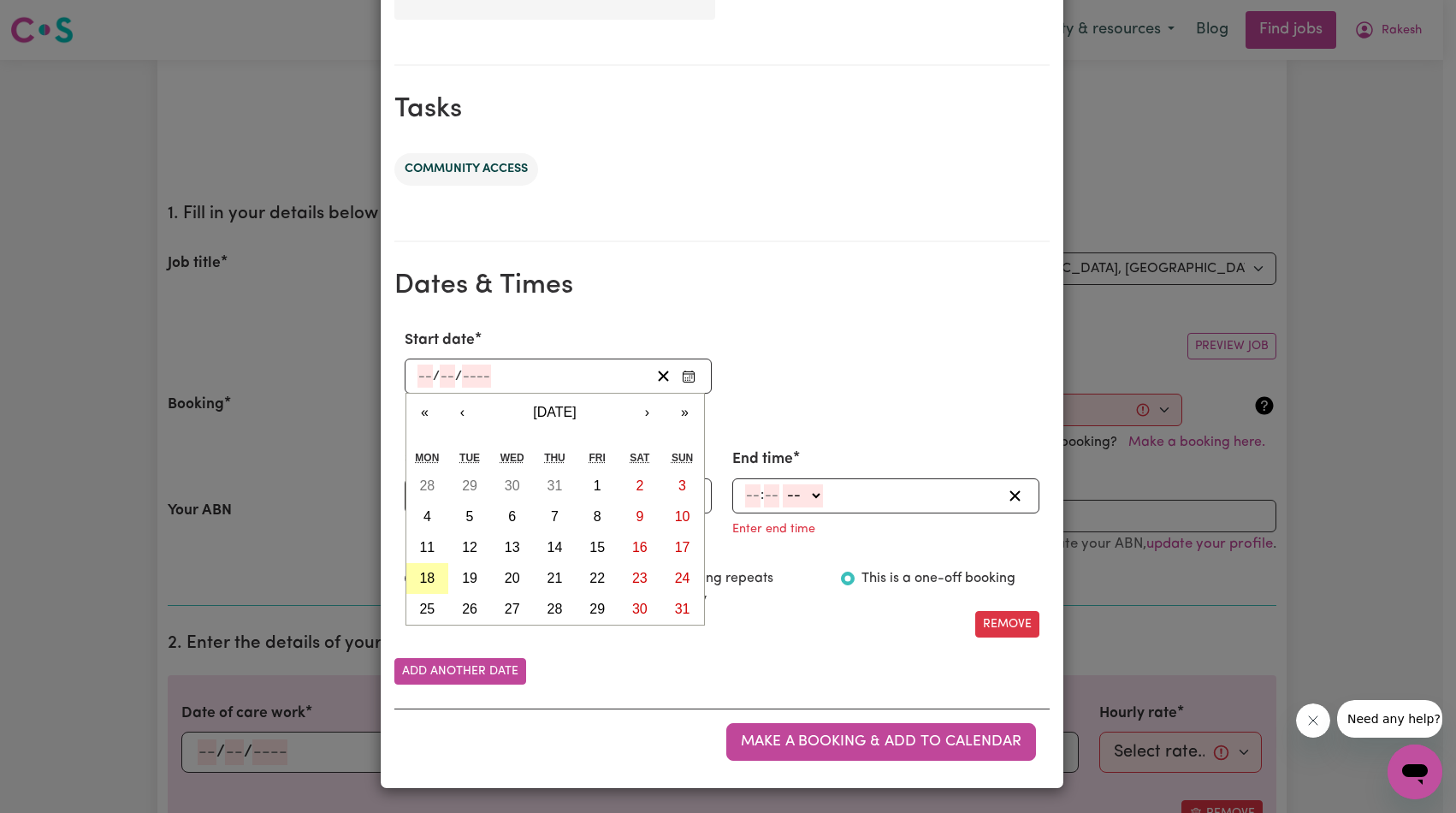
click at [420, 579] on abbr "18" at bounding box center [427, 577] width 16 height 15
type input "2025-08-18"
type input "18"
type input "8"
type input "2025"
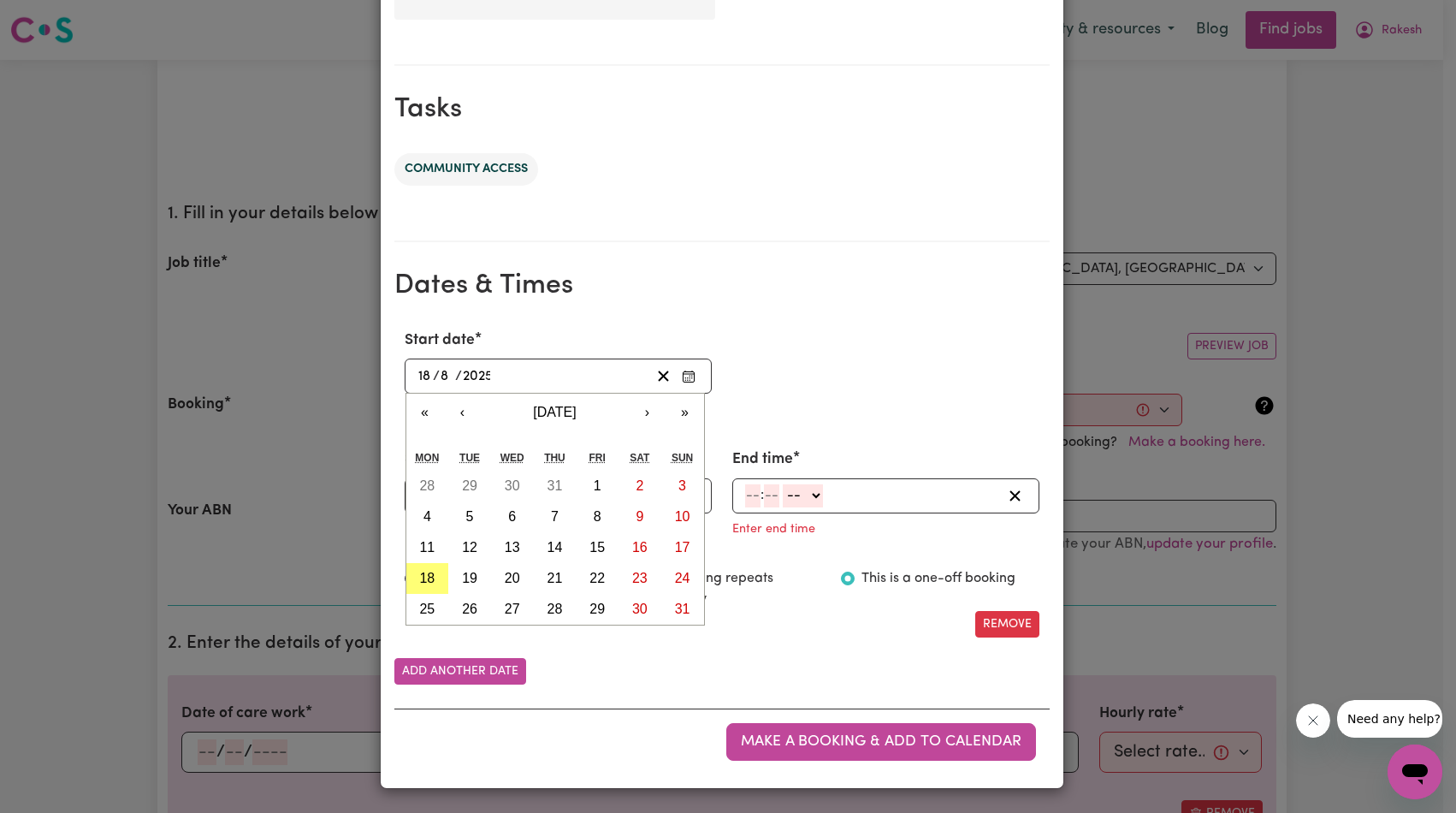
scroll to position [754, 0]
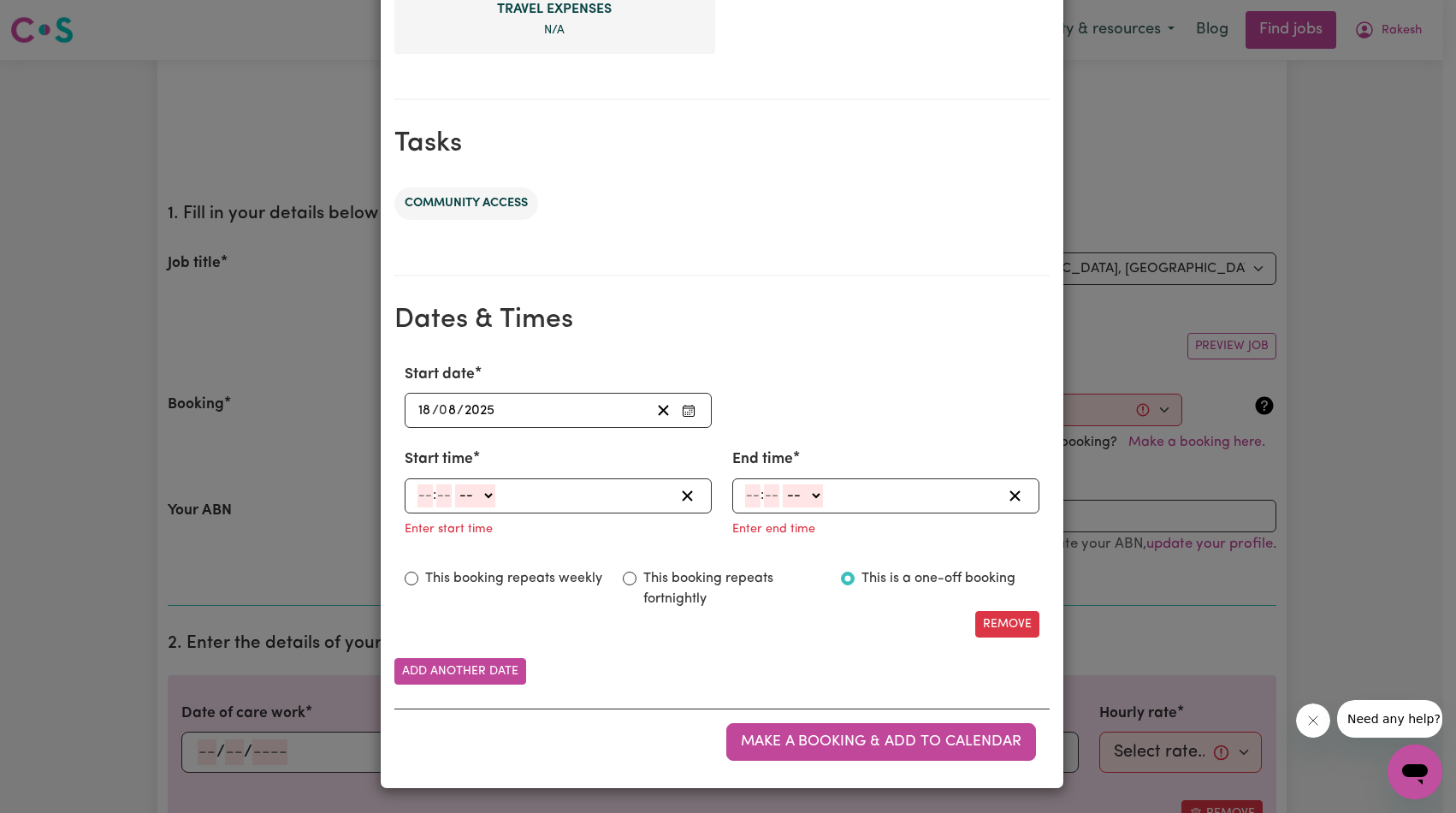
drag, startPoint x: 413, startPoint y: 498, endPoint x: 437, endPoint y: 500, distance: 24.1
click at [418, 498] on input "number" at bounding box center [425, 496] width 16 height 23
type input "10"
type input "0"
select select "am"
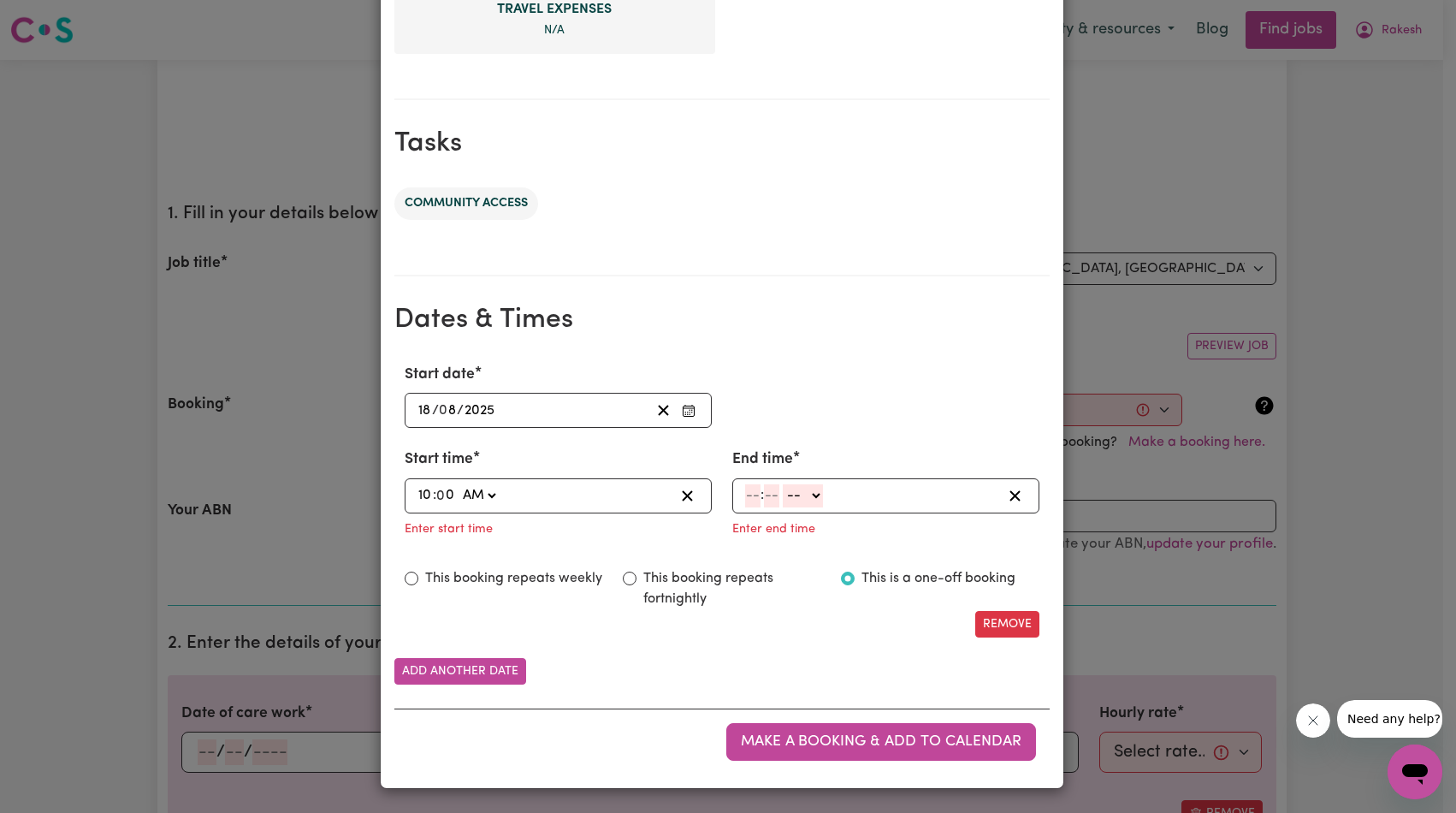
type input "10:00"
type input "12"
type input "0"
select select "pm"
type input "12:00"
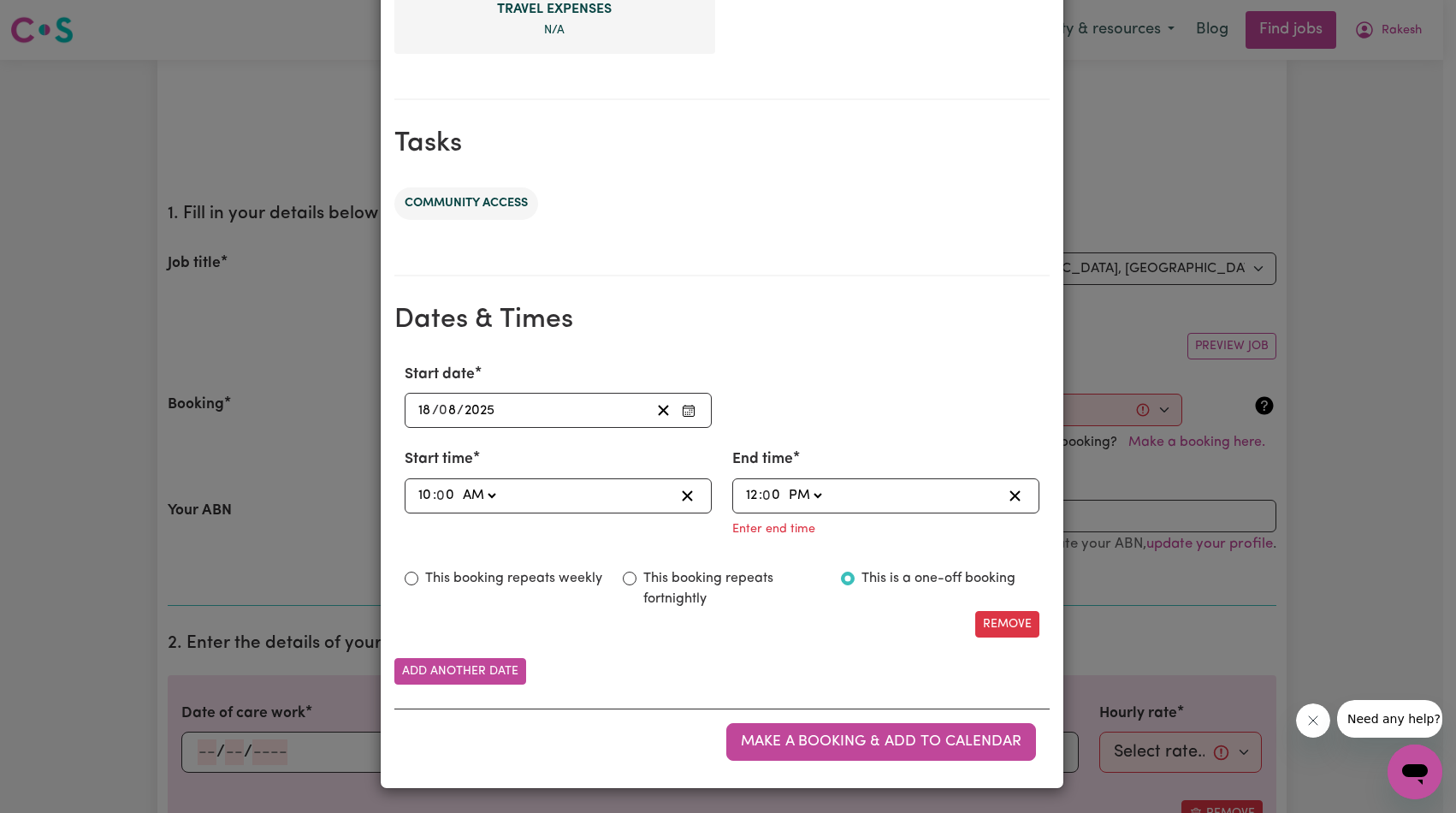
scroll to position [720, 0]
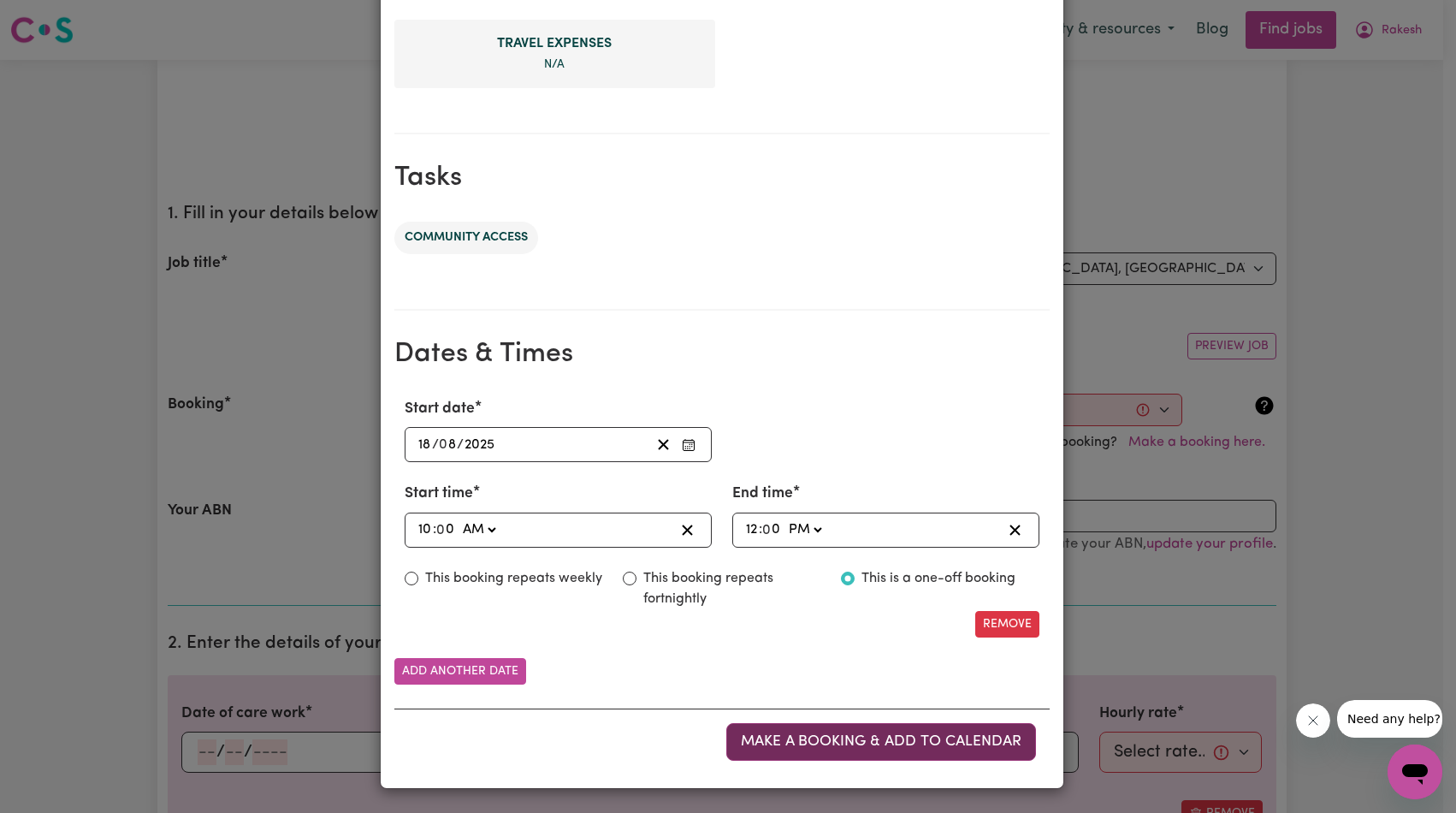
click at [835, 740] on span "Make a booking & add to calendar" at bounding box center [881, 741] width 281 height 15
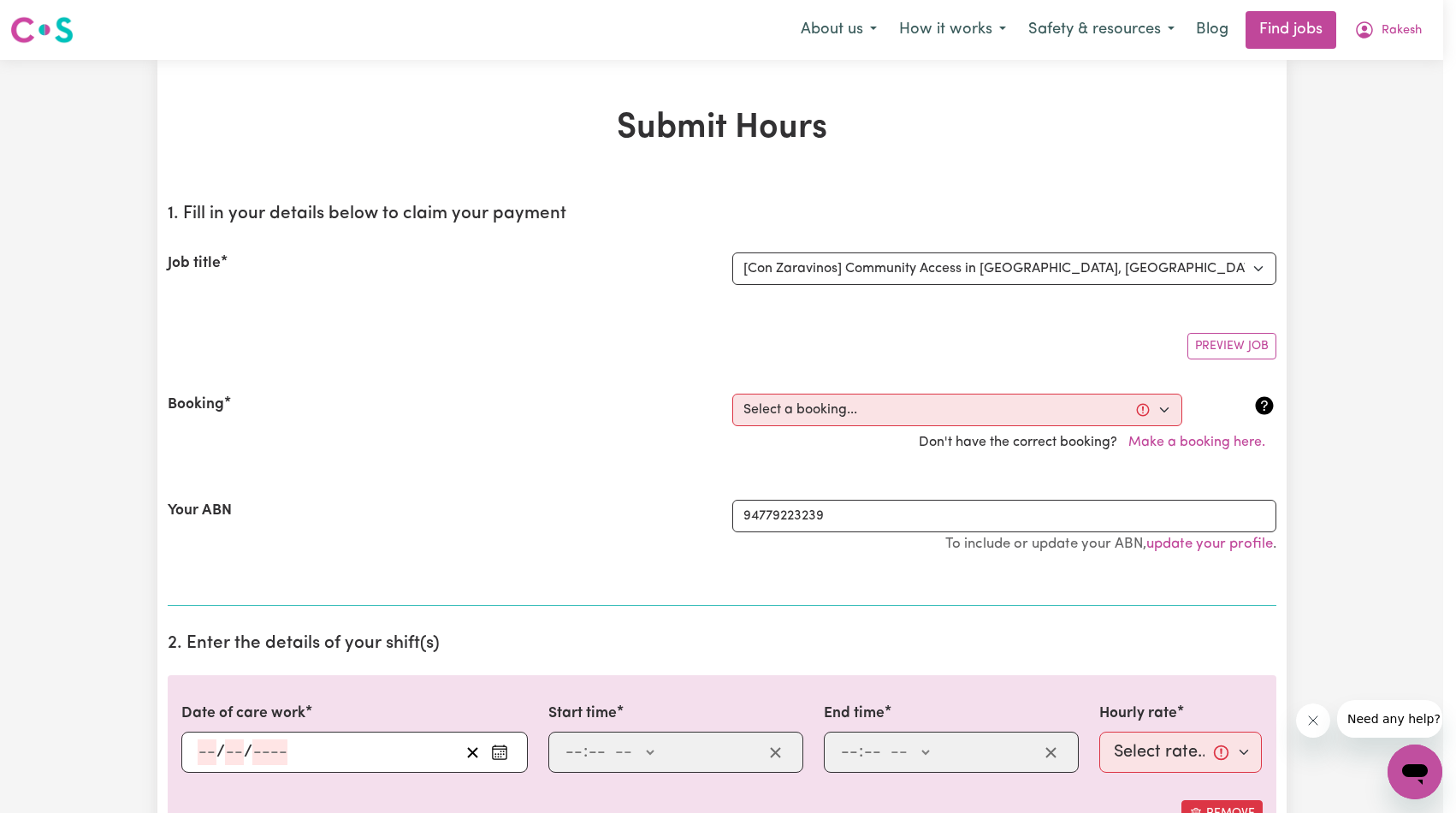
scroll to position [0, 0]
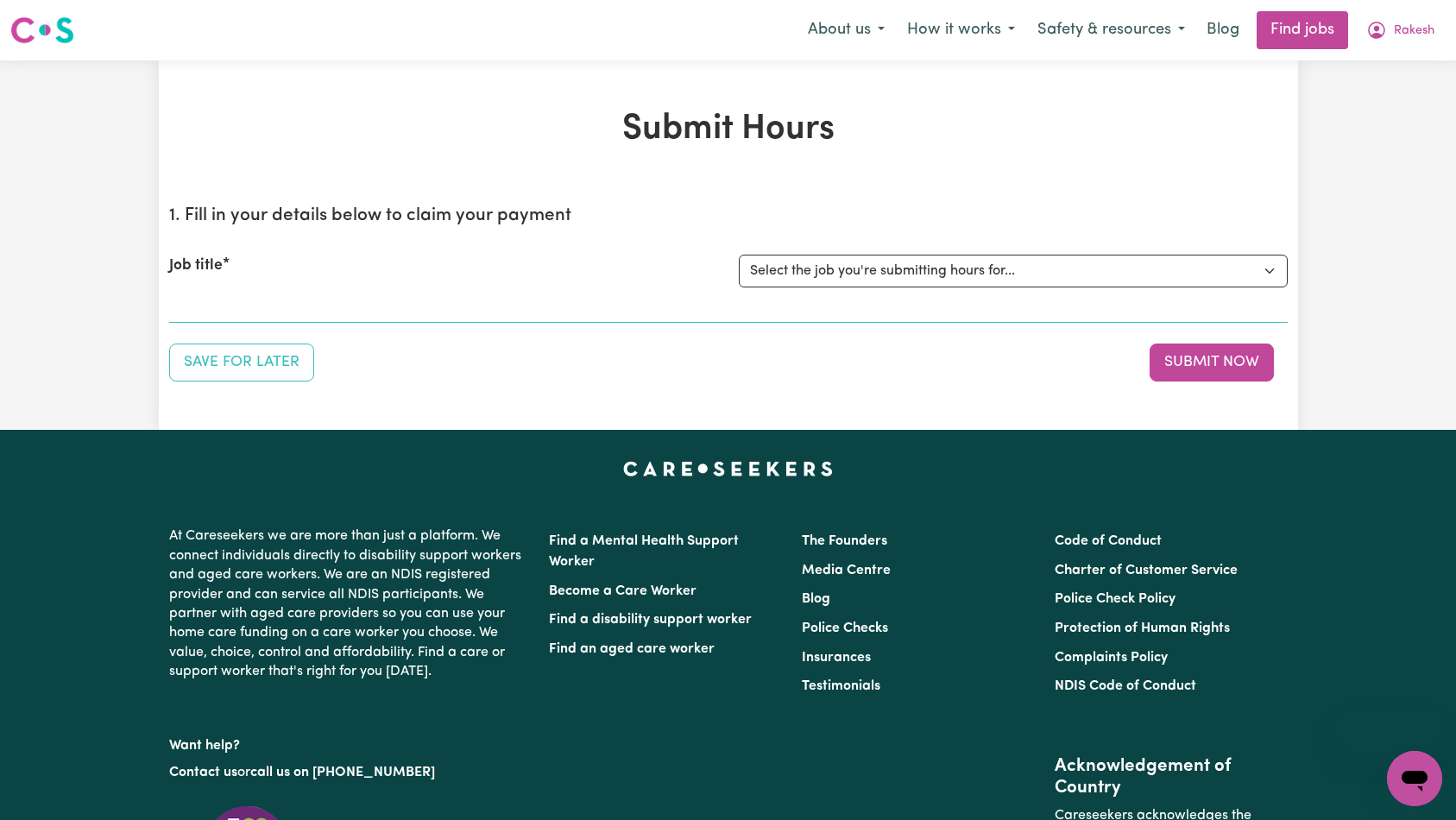
click at [1053, 290] on div "Job title Select the job you're submitting hours for... [Con Zaravinos] Communi…" at bounding box center [728, 271] width 1118 height 74
click at [1067, 278] on select "Select the job you're submitting hours for... [Con Zaravinos] Community Access …" at bounding box center [1013, 270] width 549 height 32
select select "6732"
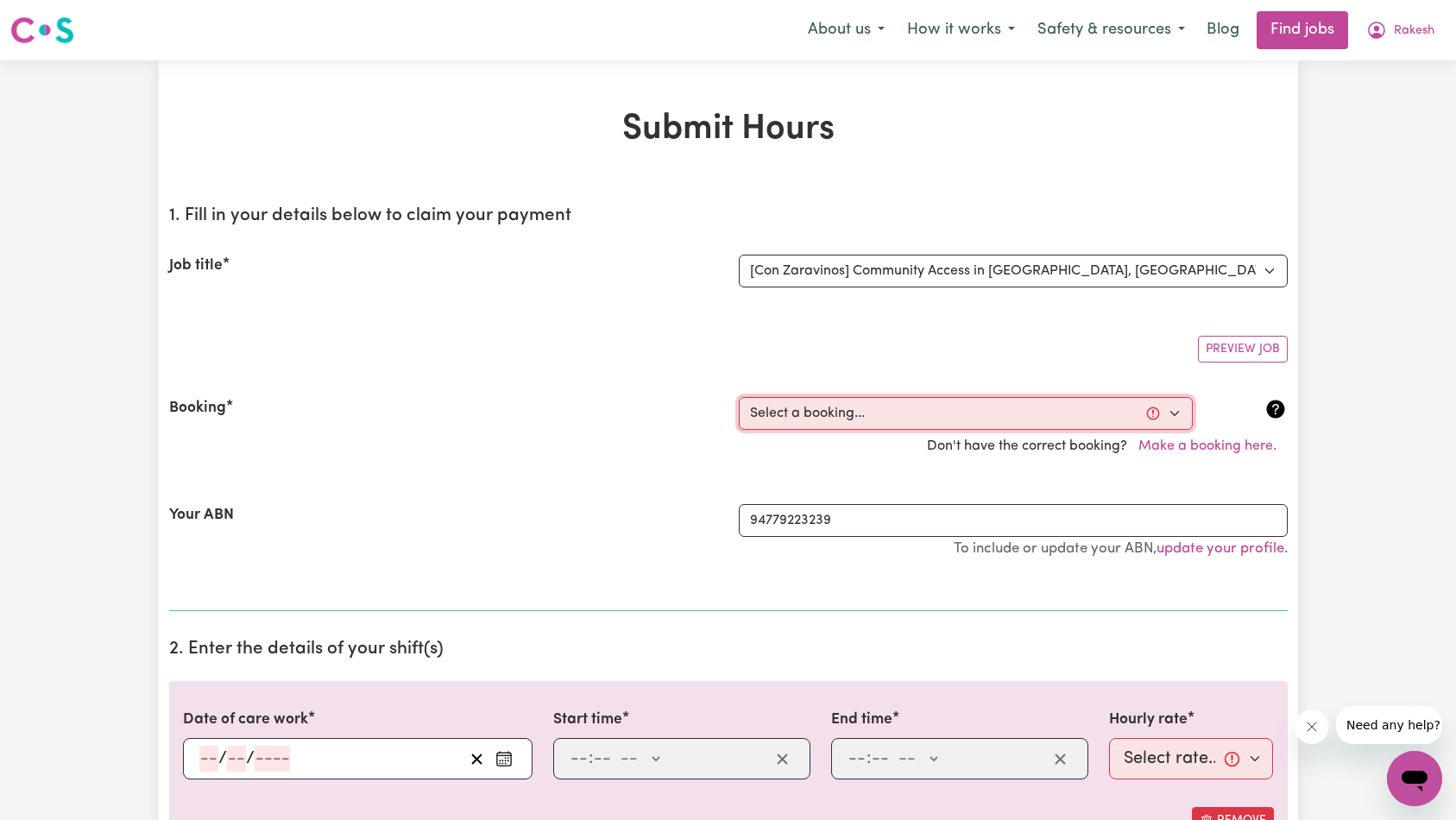
click at [988, 411] on select "Select a booking... Mon, July 21, 2025 - 10:00am to 01:00pm (RECURRING) Mon, Ju…" at bounding box center [965, 412] width 454 height 32
